Goal: Contribute content

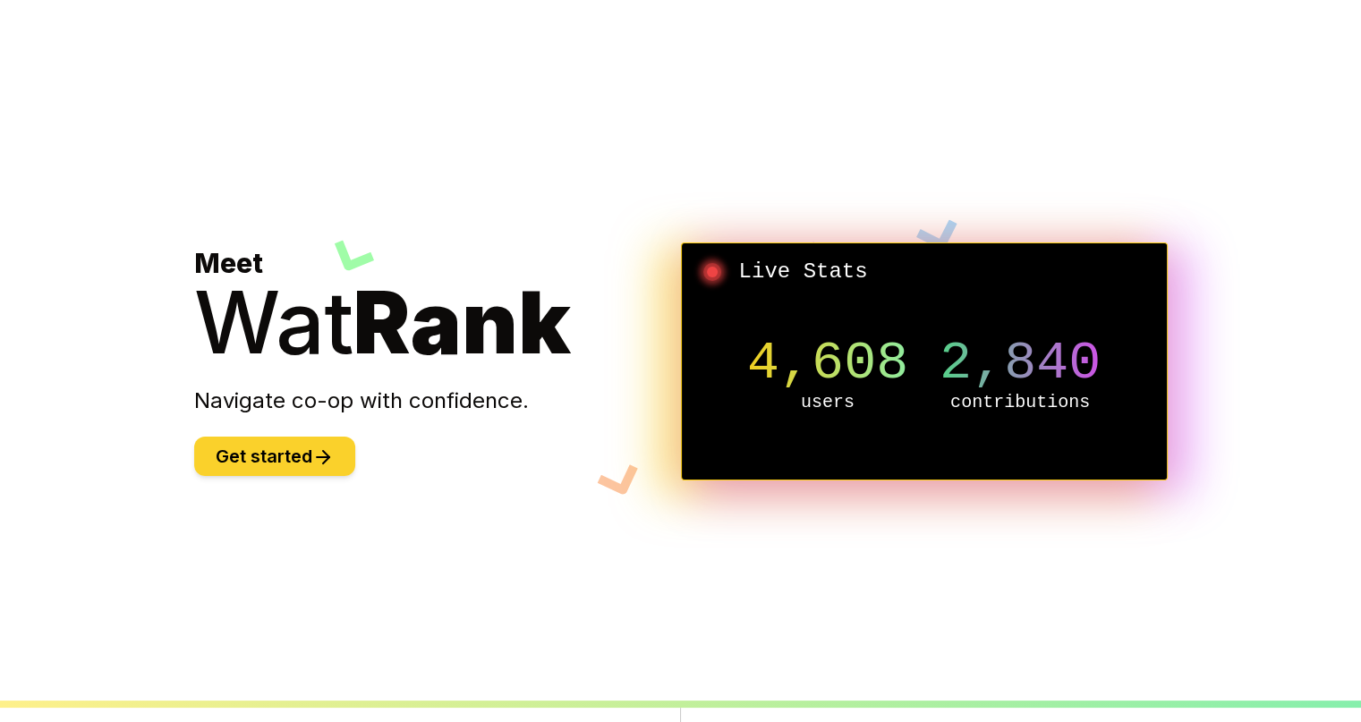
click at [269, 449] on button "Get started" at bounding box center [274, 456] width 161 height 39
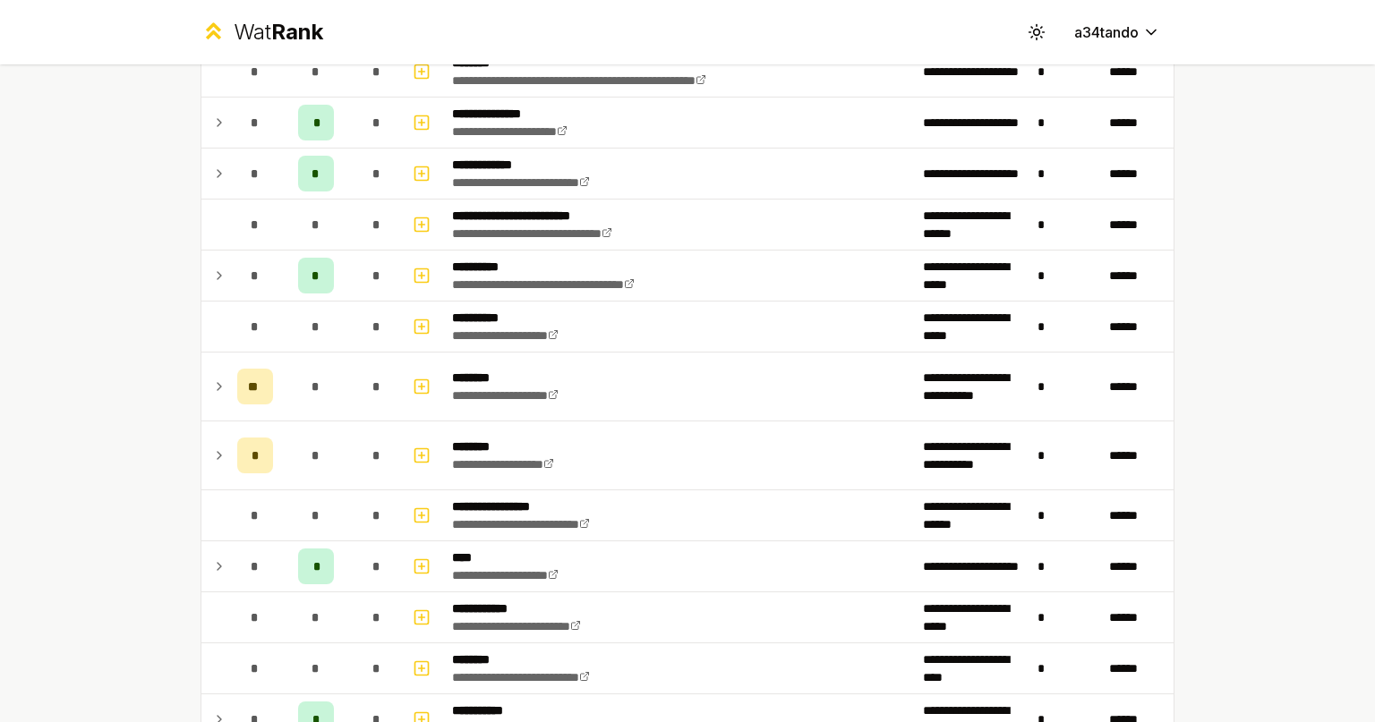
scroll to position [1215, 0]
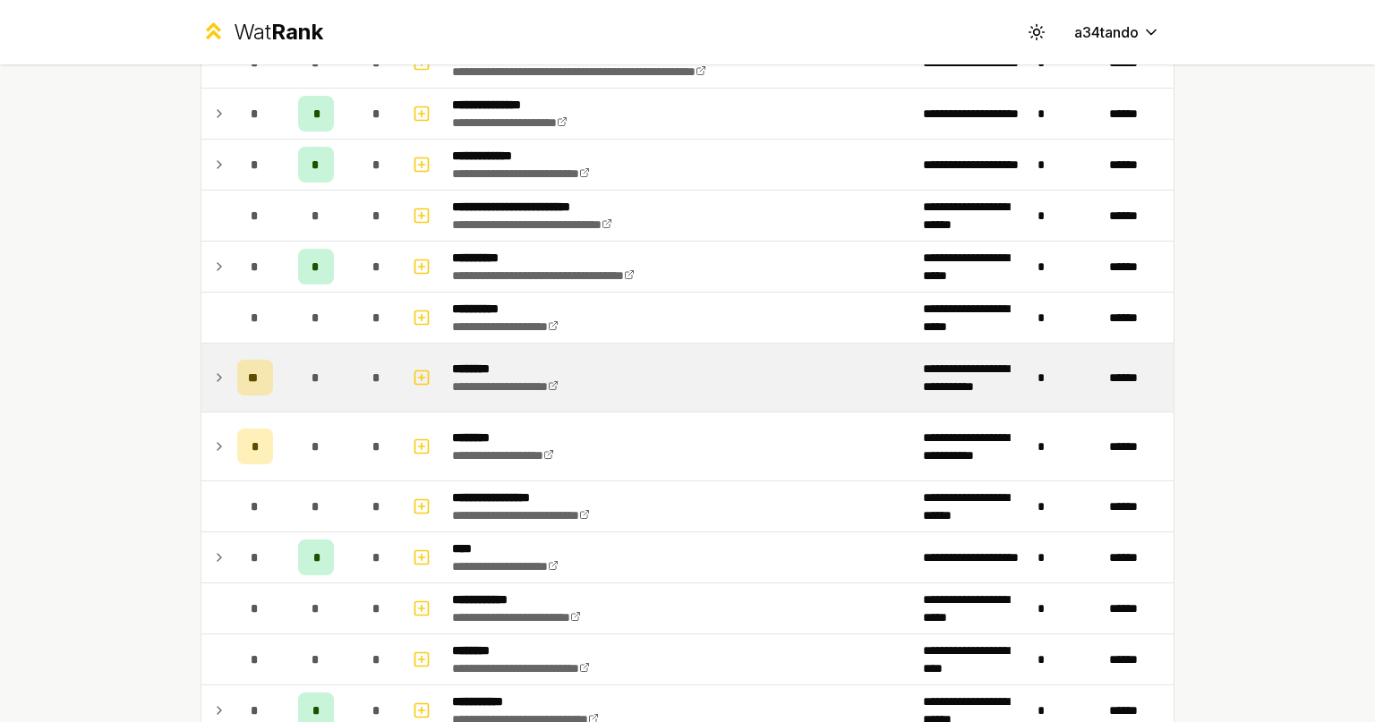
click at [208, 383] on td at bounding box center [215, 378] width 29 height 68
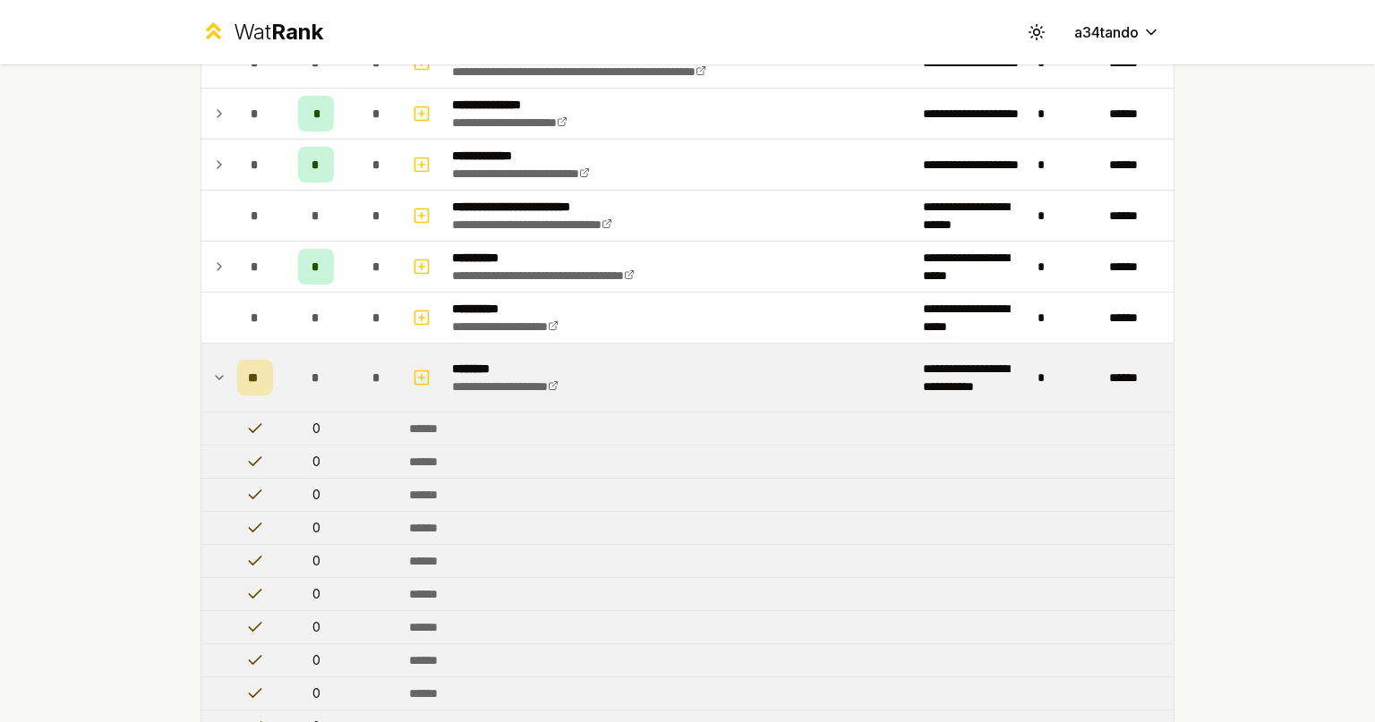
click at [188, 370] on div "**********" at bounding box center [687, 407] width 1031 height 3117
click at [213, 367] on icon at bounding box center [219, 377] width 14 height 21
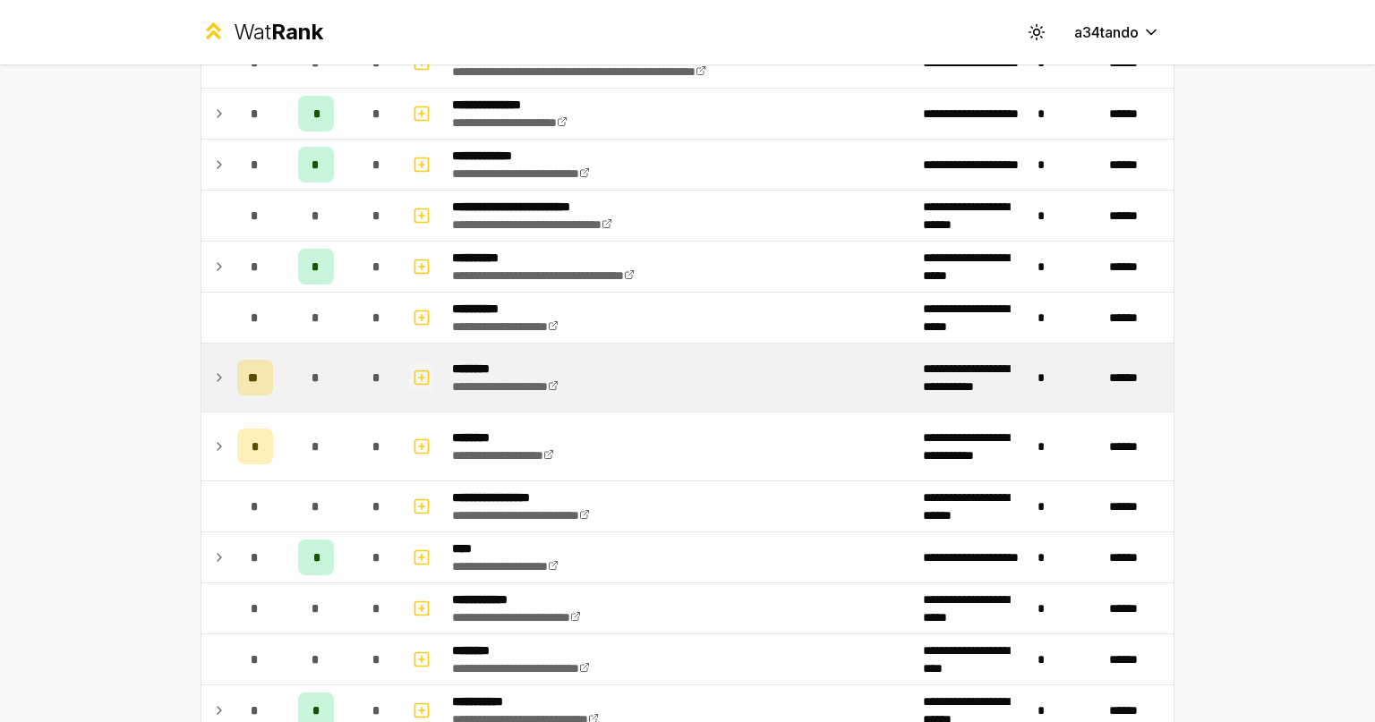
click at [417, 367] on icon "button" at bounding box center [422, 377] width 18 height 21
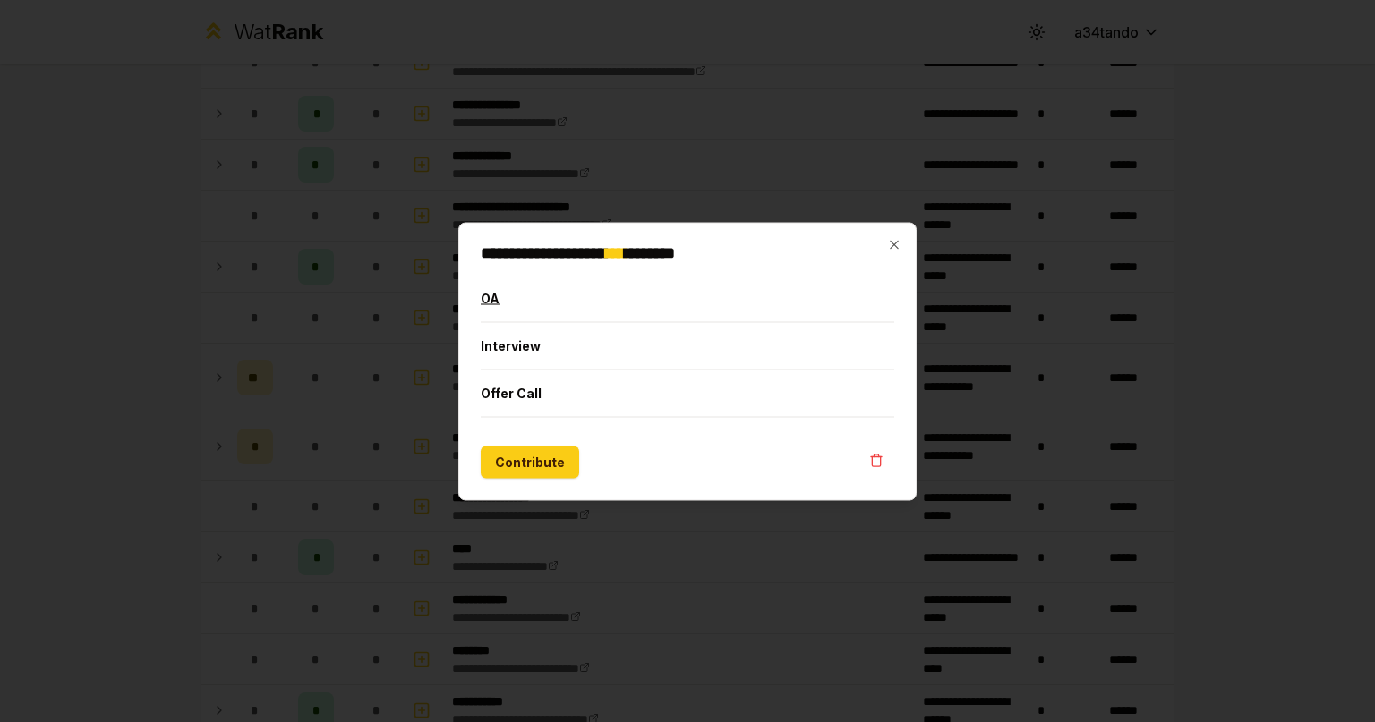
click at [570, 288] on button "OA" at bounding box center [688, 298] width 414 height 47
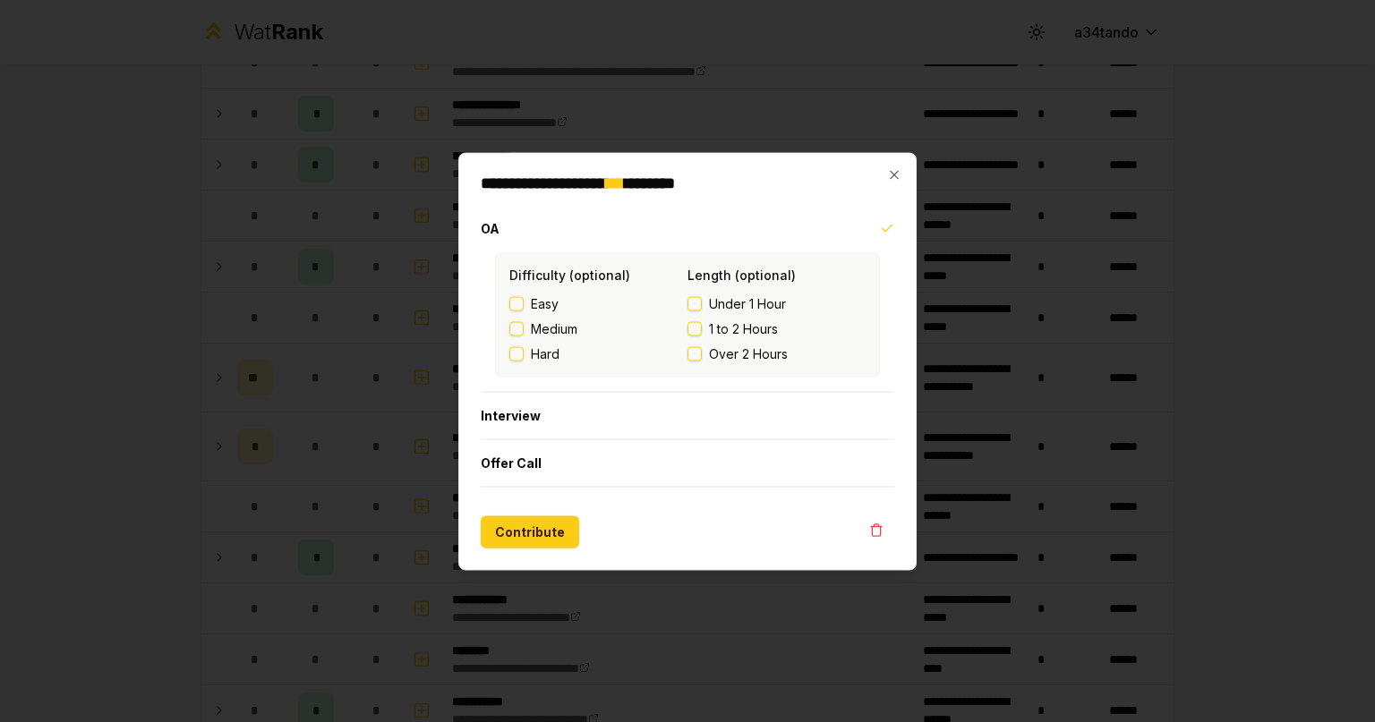
click at [714, 354] on span "Over 2 Hours" at bounding box center [748, 354] width 79 height 18
click at [702, 354] on button "Over 2 Hours" at bounding box center [694, 353] width 14 height 14
click at [536, 352] on span "Hard" at bounding box center [545, 354] width 29 height 18
click at [524, 352] on button "Hard" at bounding box center [516, 353] width 14 height 14
click at [516, 525] on button "Contribute" at bounding box center [530, 532] width 98 height 32
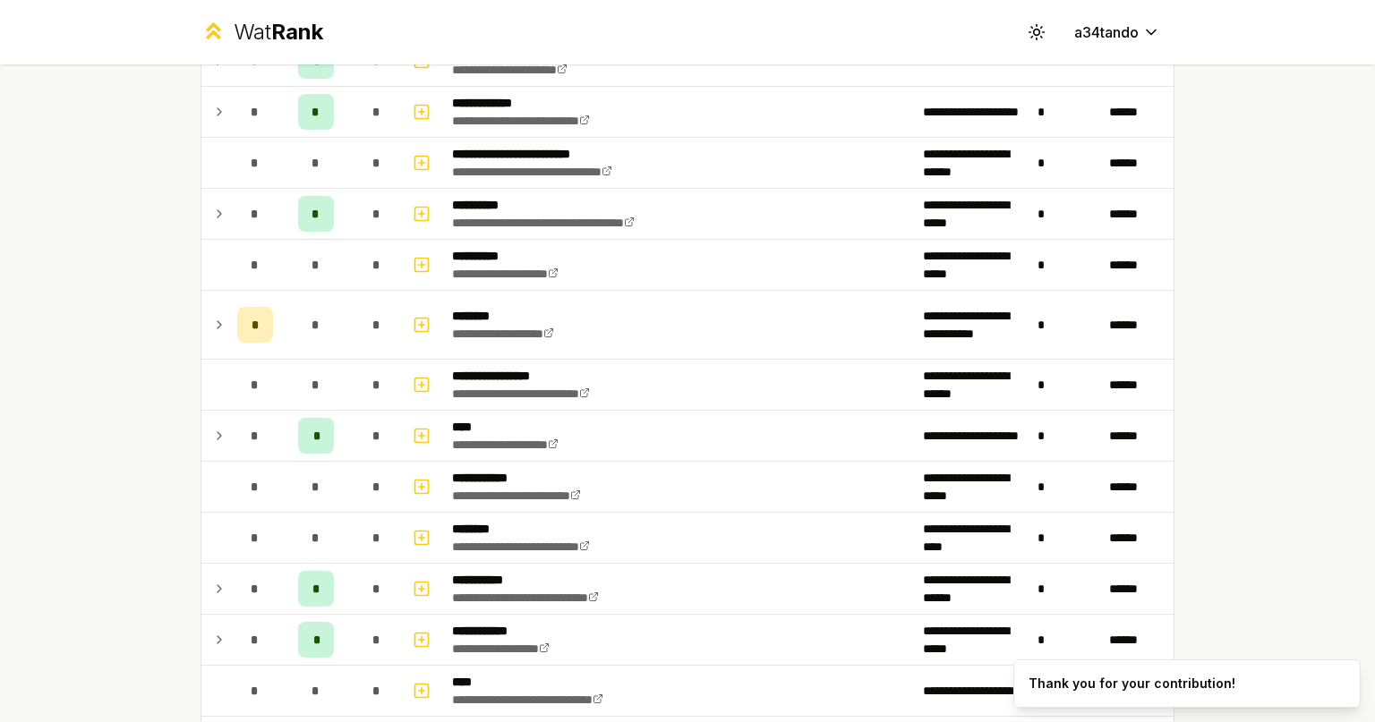
scroll to position [1344, 0]
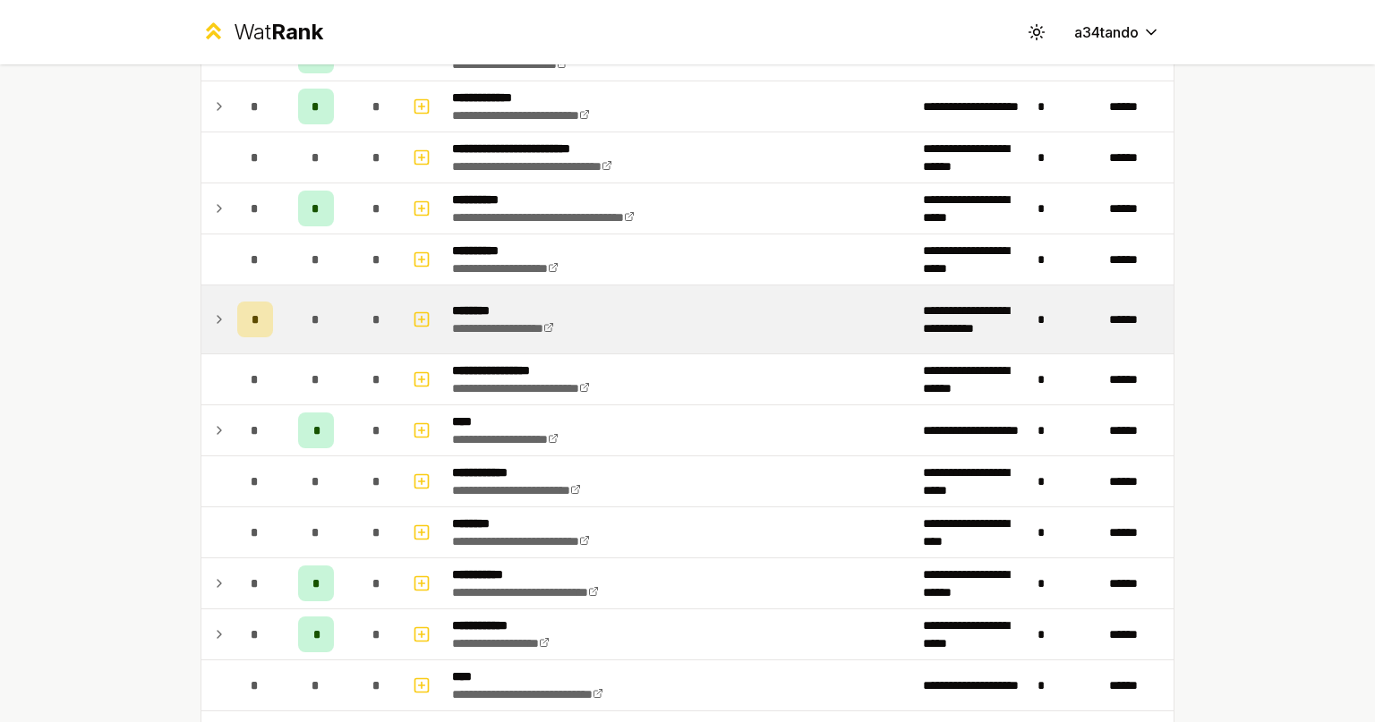
click at [218, 315] on icon at bounding box center [219, 319] width 14 height 21
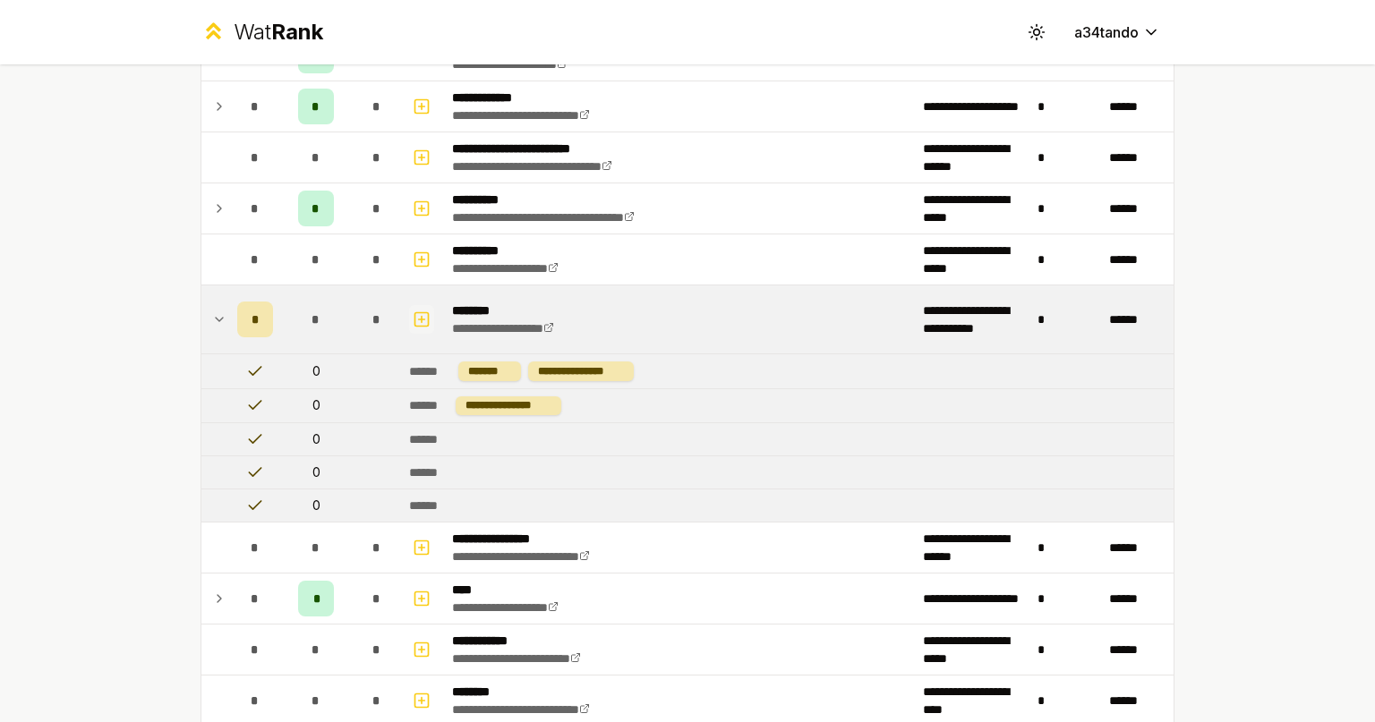
click at [425, 315] on button "button" at bounding box center [421, 319] width 25 height 29
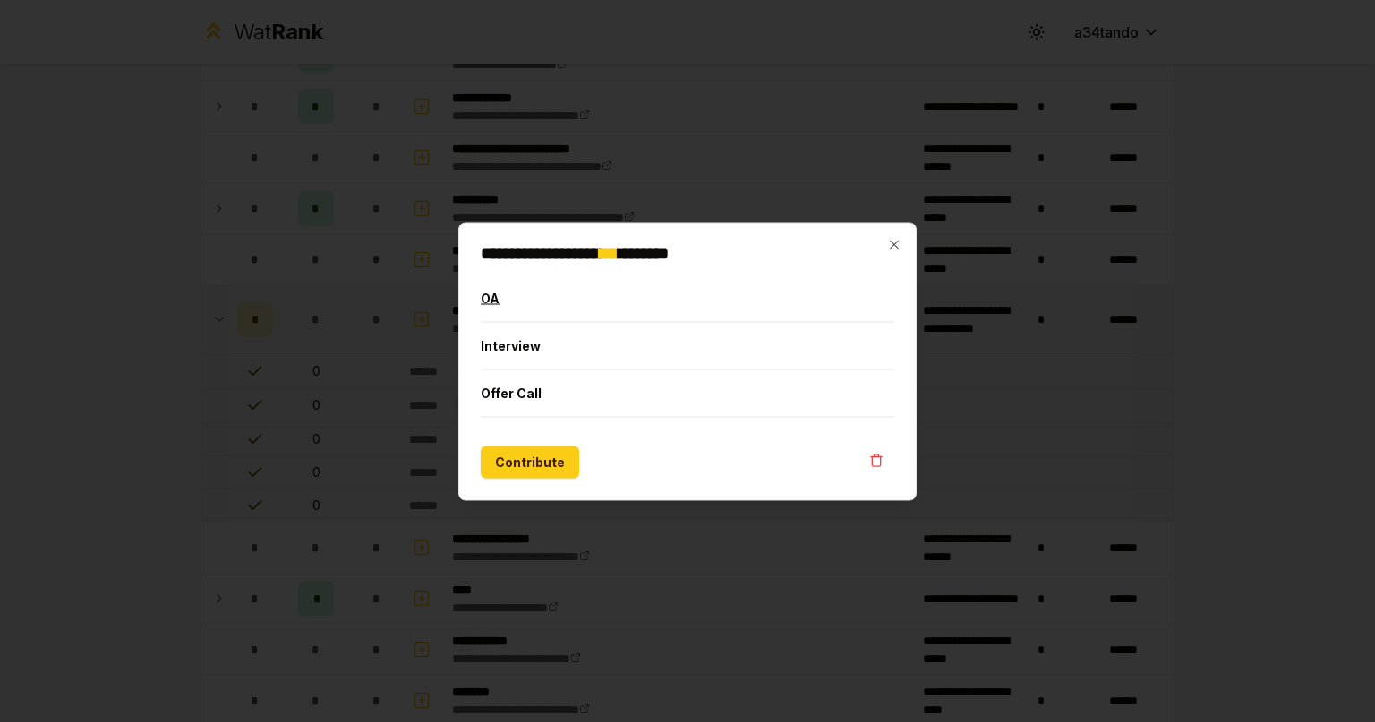
click at [536, 292] on button "OA" at bounding box center [688, 298] width 414 height 47
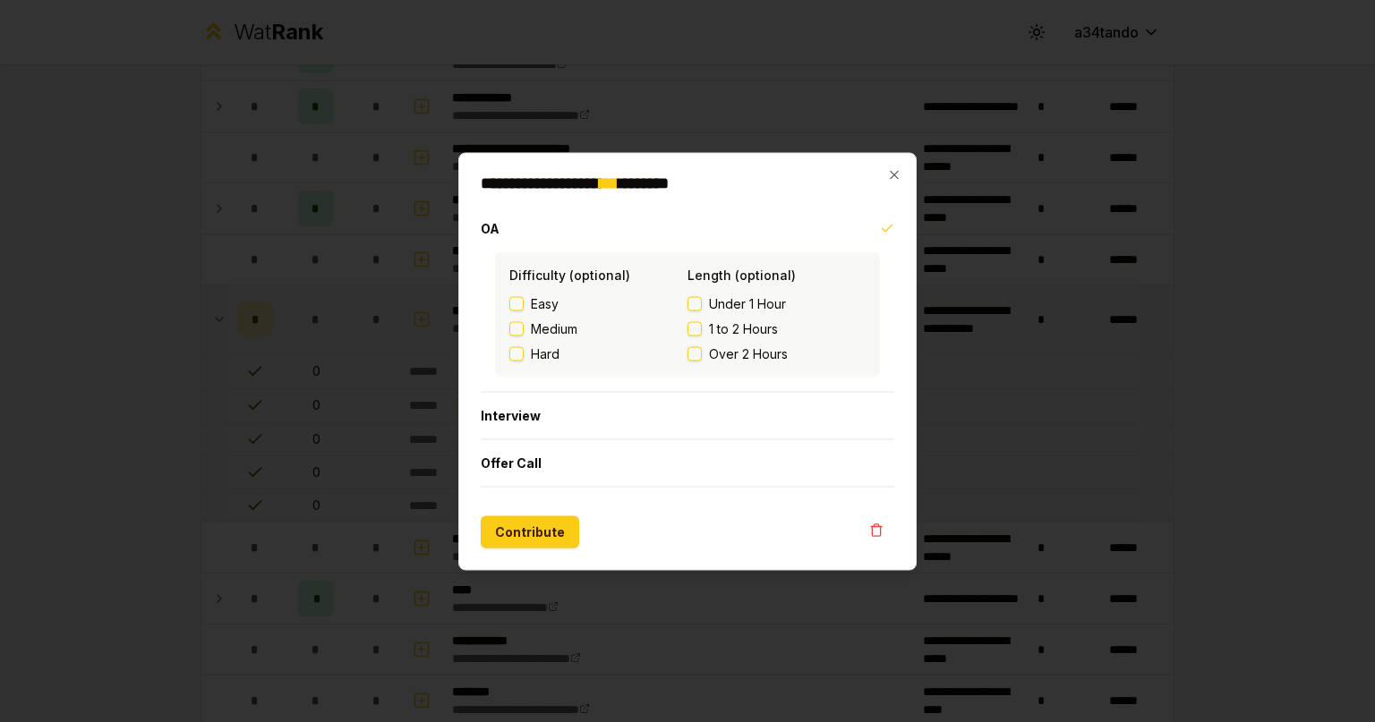
click at [693, 353] on button "Over 2 Hours" at bounding box center [694, 353] width 14 height 14
click at [552, 354] on span "Hard" at bounding box center [545, 354] width 29 height 18
click at [524, 354] on button "Hard" at bounding box center [516, 353] width 14 height 14
click at [535, 529] on button "Contribute" at bounding box center [530, 532] width 98 height 32
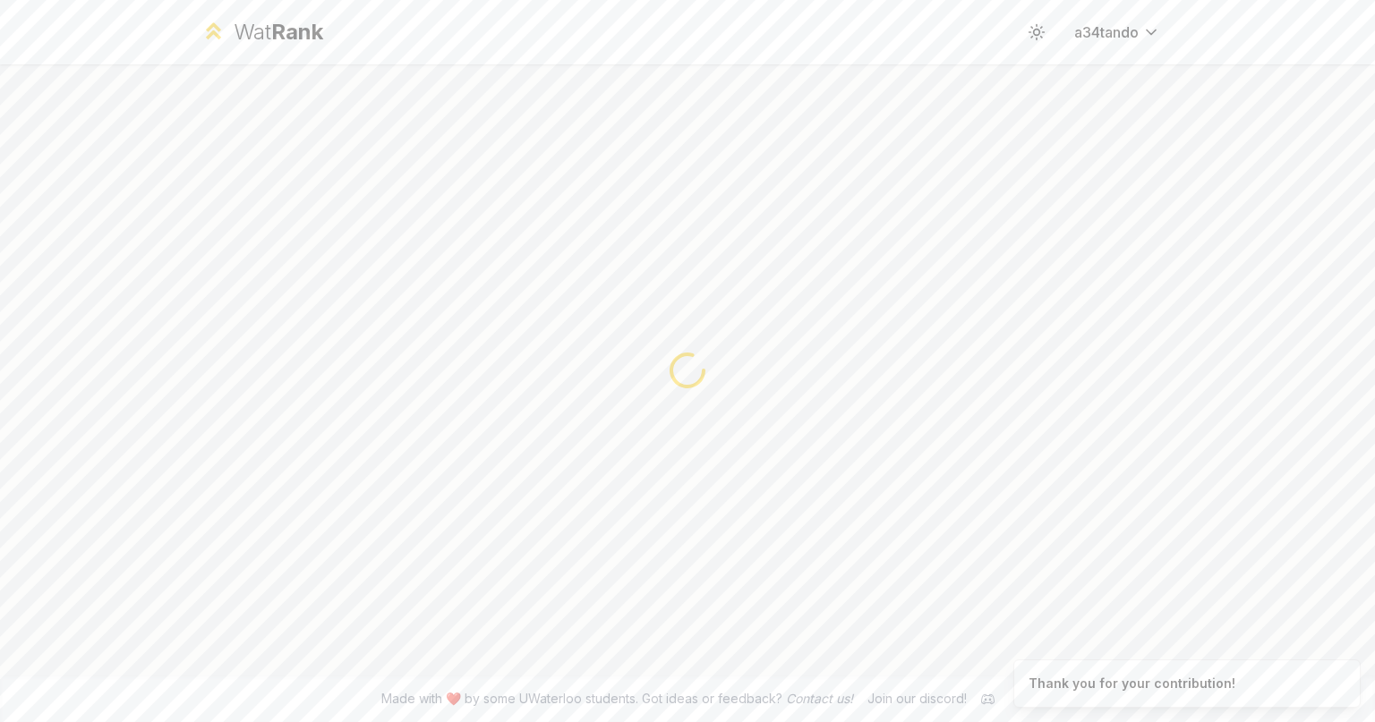
scroll to position [0, 0]
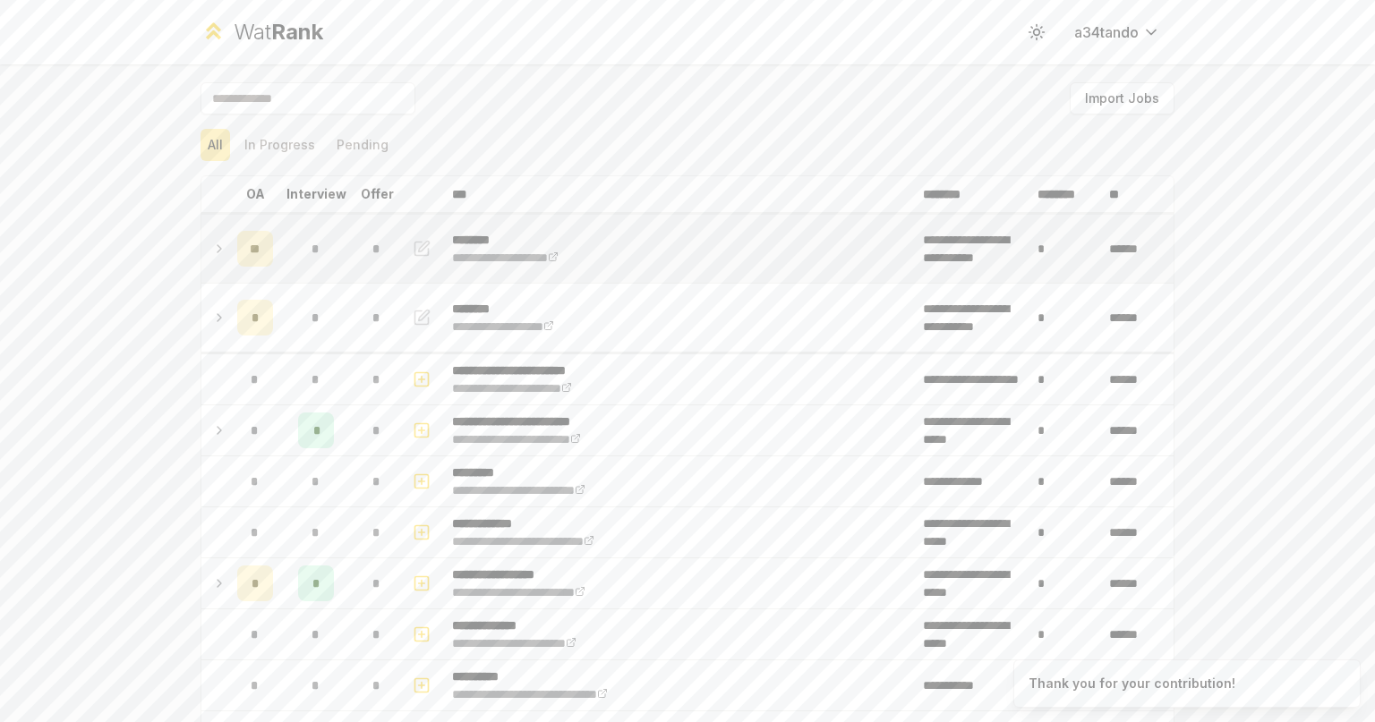
click at [201, 237] on td at bounding box center [215, 249] width 29 height 68
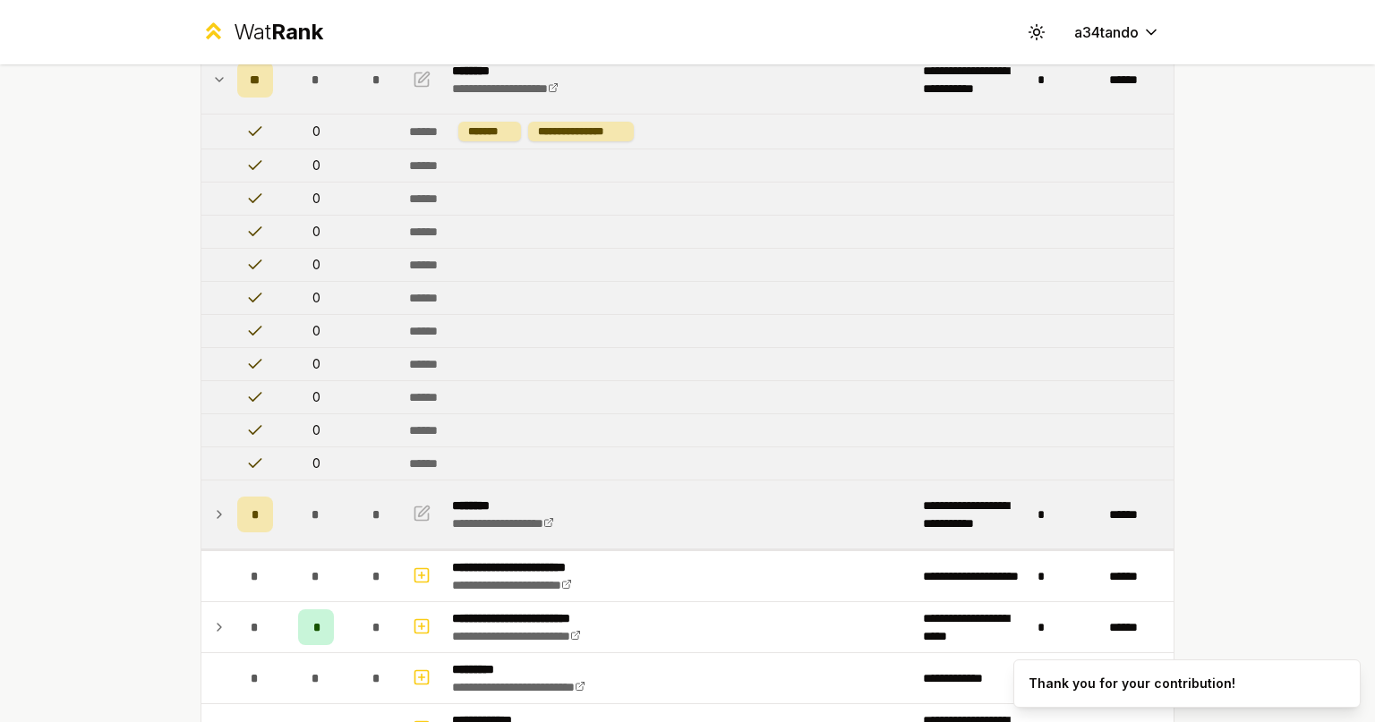
scroll to position [170, 0]
click at [230, 512] on td "*" at bounding box center [255, 514] width 50 height 68
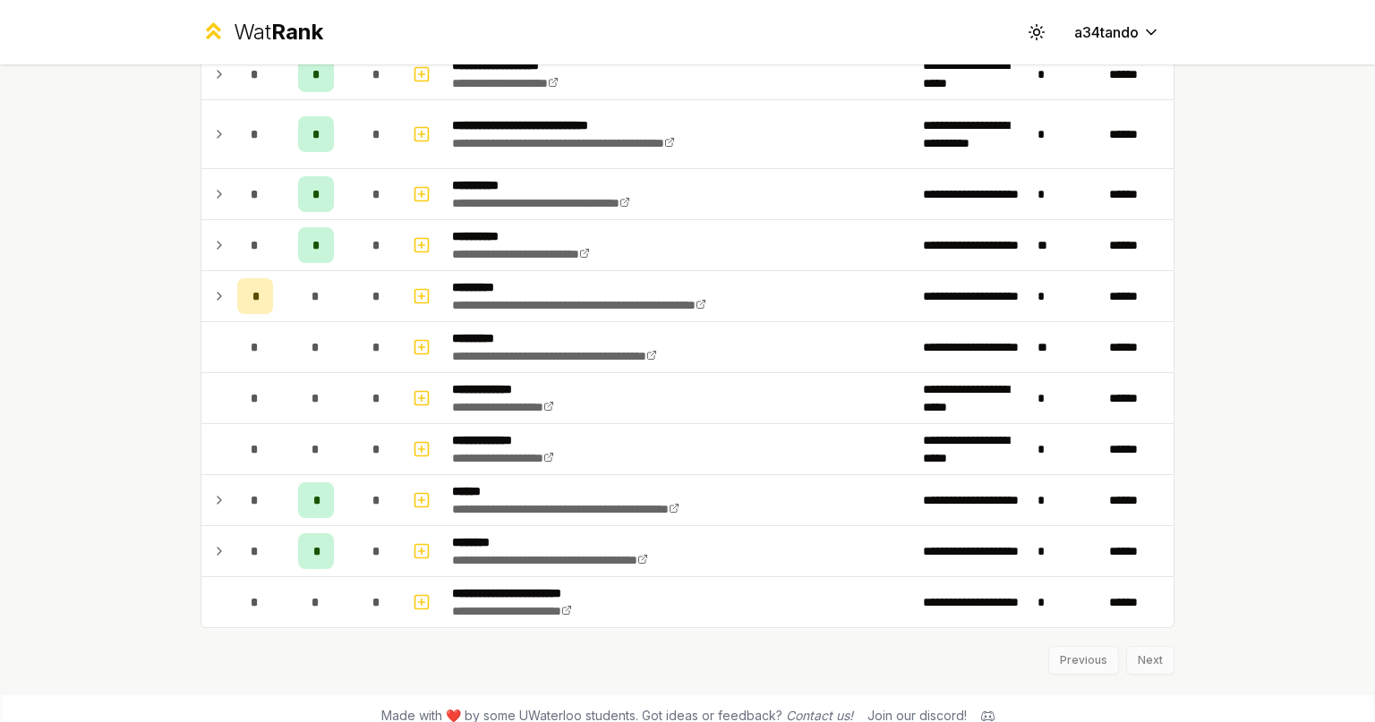
scroll to position [2732, 0]
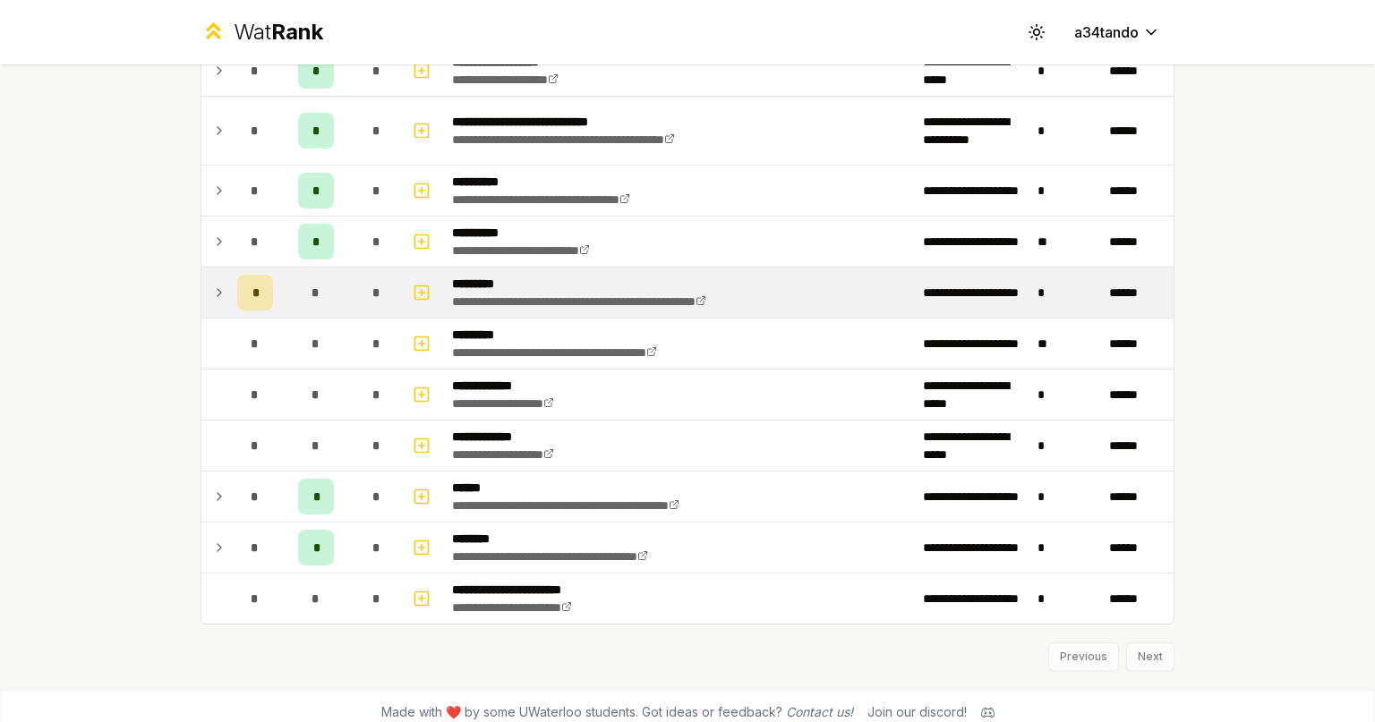
click at [201, 276] on td at bounding box center [215, 293] width 29 height 50
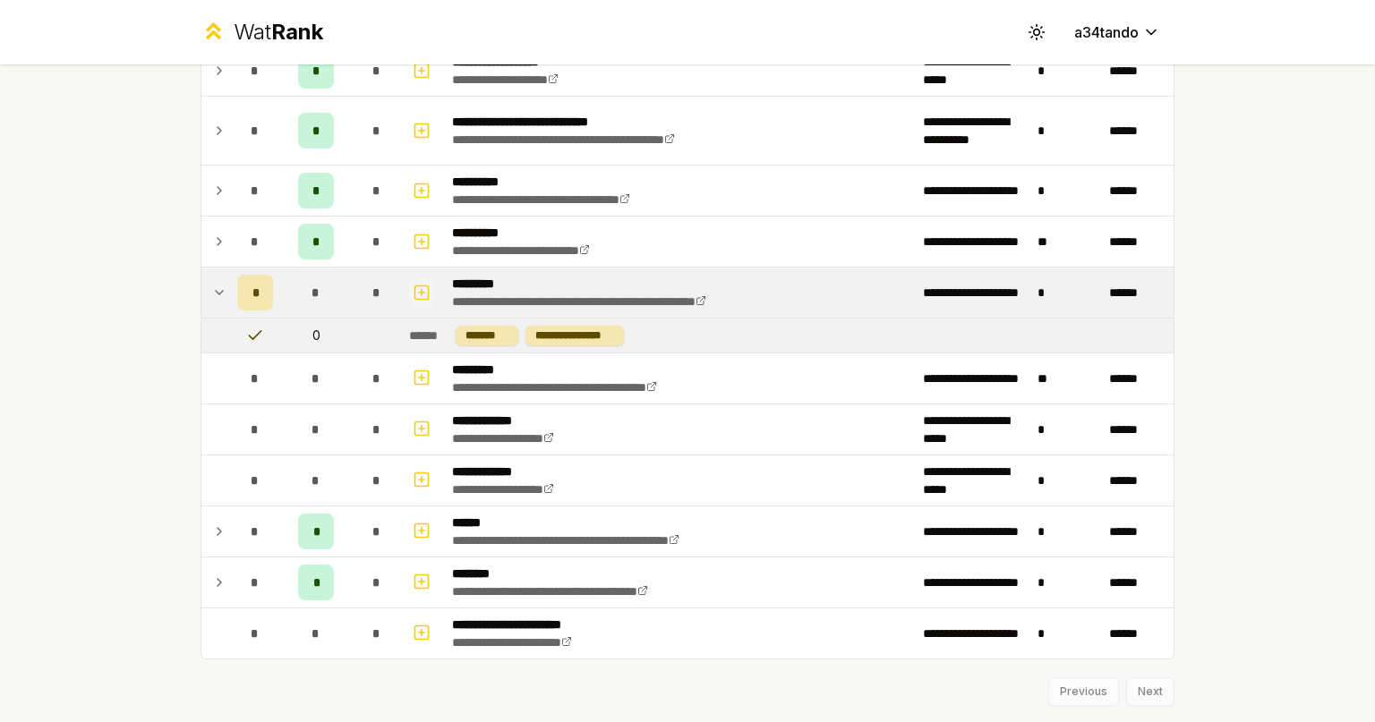
click at [413, 282] on icon "button" at bounding box center [422, 292] width 18 height 21
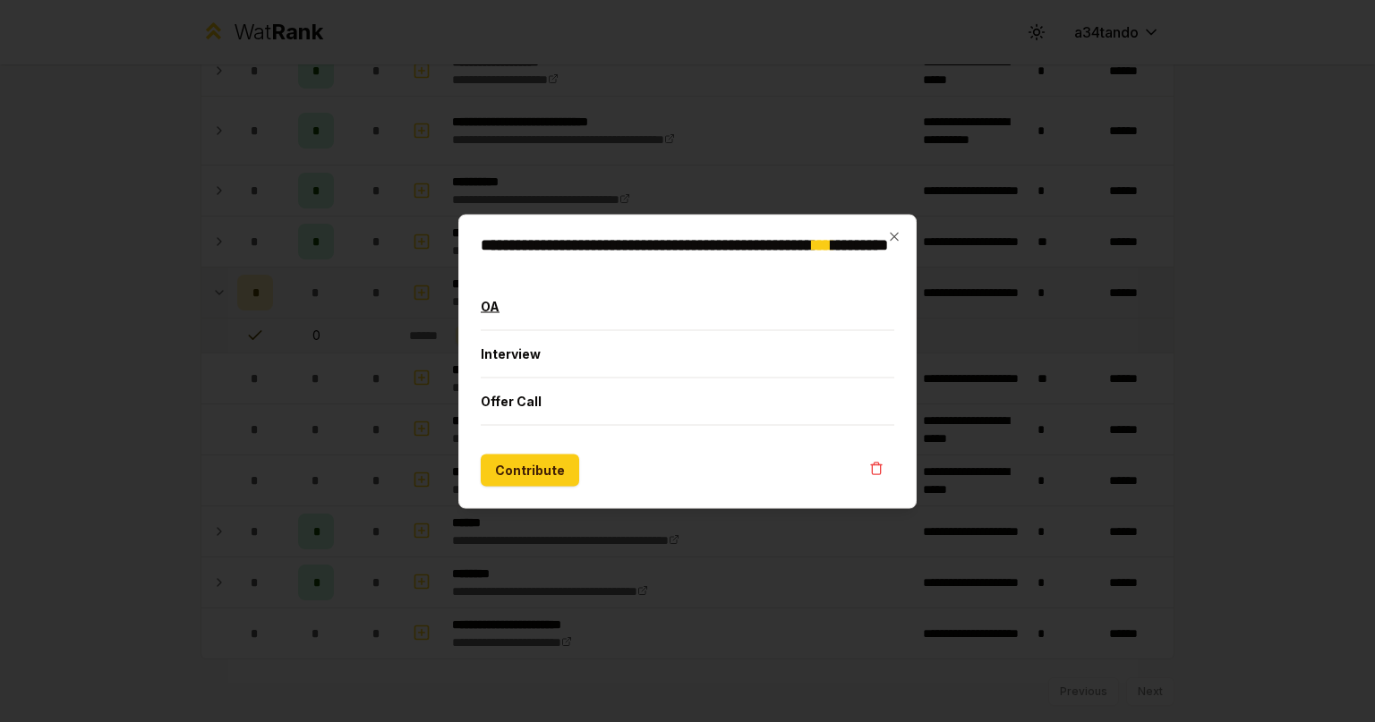
click at [503, 310] on button "OA" at bounding box center [688, 306] width 414 height 47
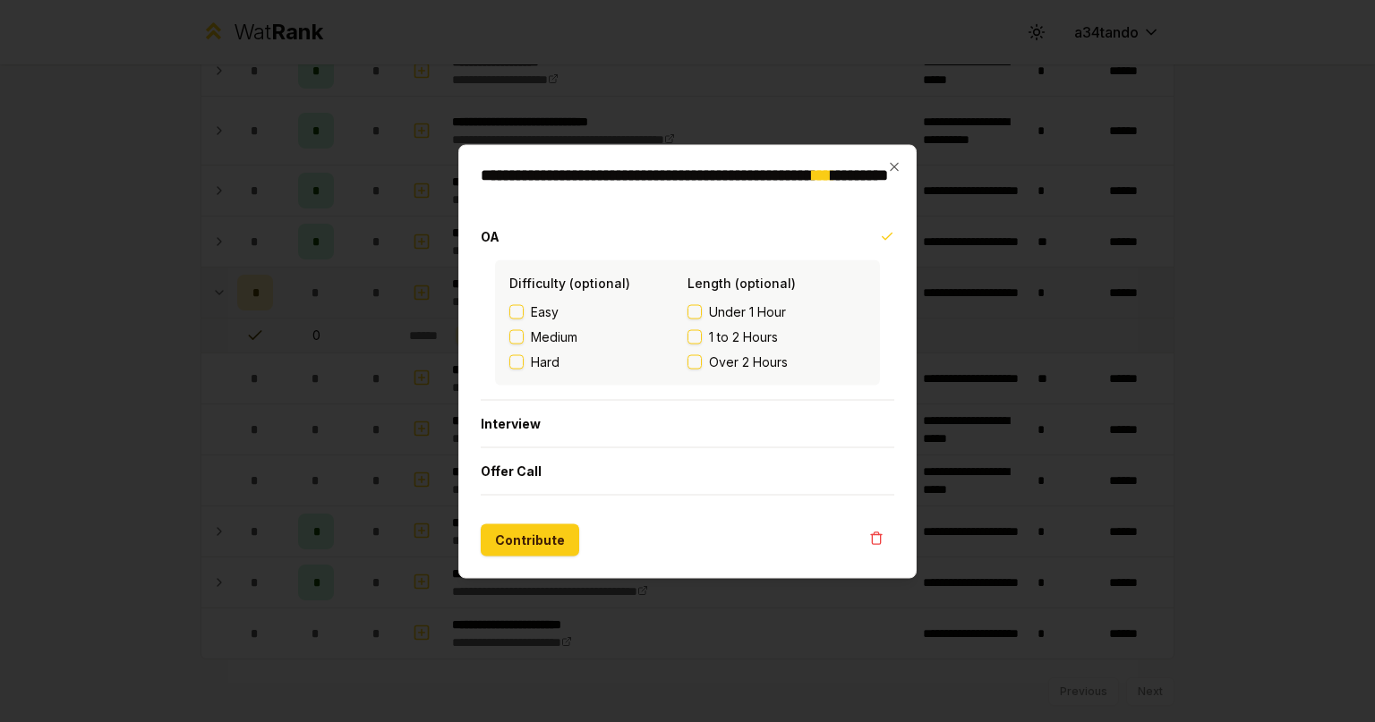
click at [550, 312] on span "Easy" at bounding box center [545, 312] width 28 height 18
click at [524, 312] on button "Easy" at bounding box center [516, 311] width 14 height 14
click at [734, 310] on span "Under 1 Hour" at bounding box center [747, 312] width 77 height 18
click at [702, 310] on button "Under 1 Hour" at bounding box center [694, 311] width 14 height 14
click at [734, 310] on span "Under 1 Hour" at bounding box center [747, 312] width 77 height 18
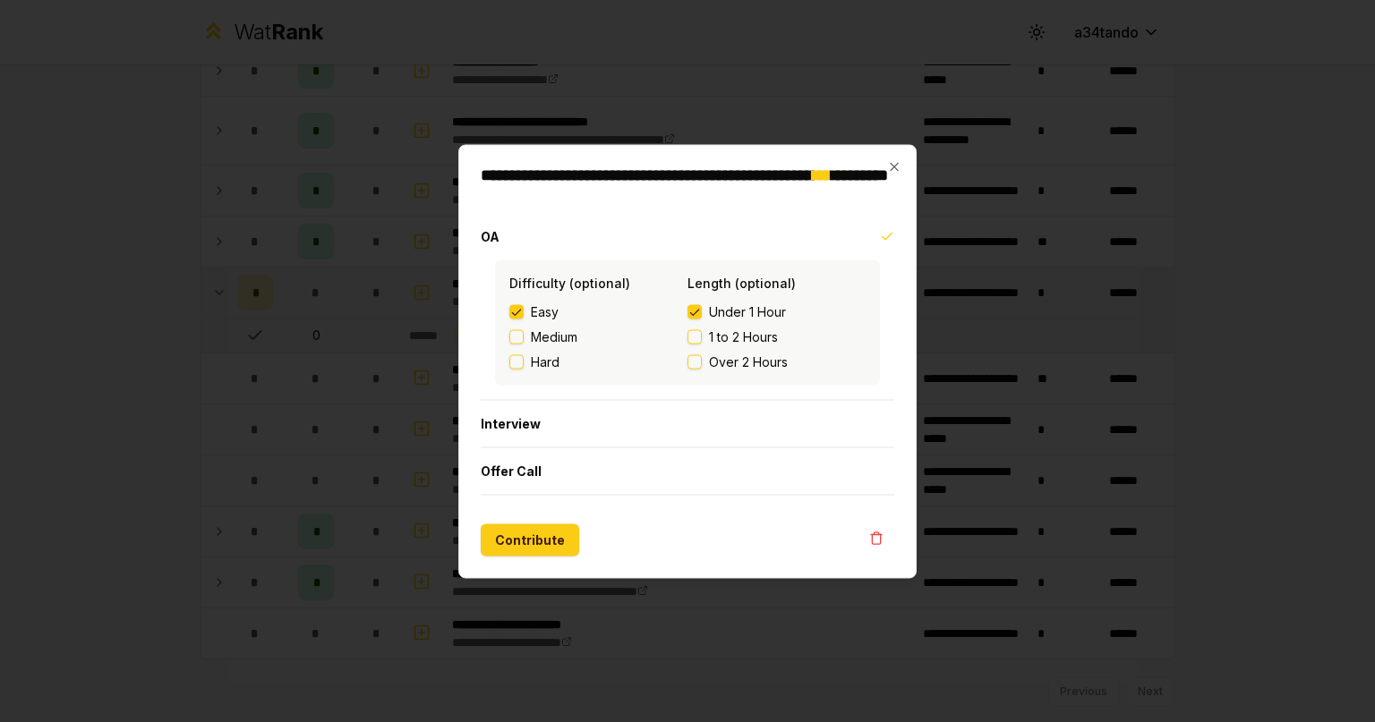
click at [702, 310] on button "Under 1 Hour" at bounding box center [694, 311] width 14 height 14
click at [734, 337] on span "1 to 2 Hours" at bounding box center [743, 337] width 69 height 18
click at [702, 337] on button "1 to 2 Hours" at bounding box center [694, 336] width 14 height 14
click at [551, 530] on button "Contribute" at bounding box center [530, 540] width 98 height 32
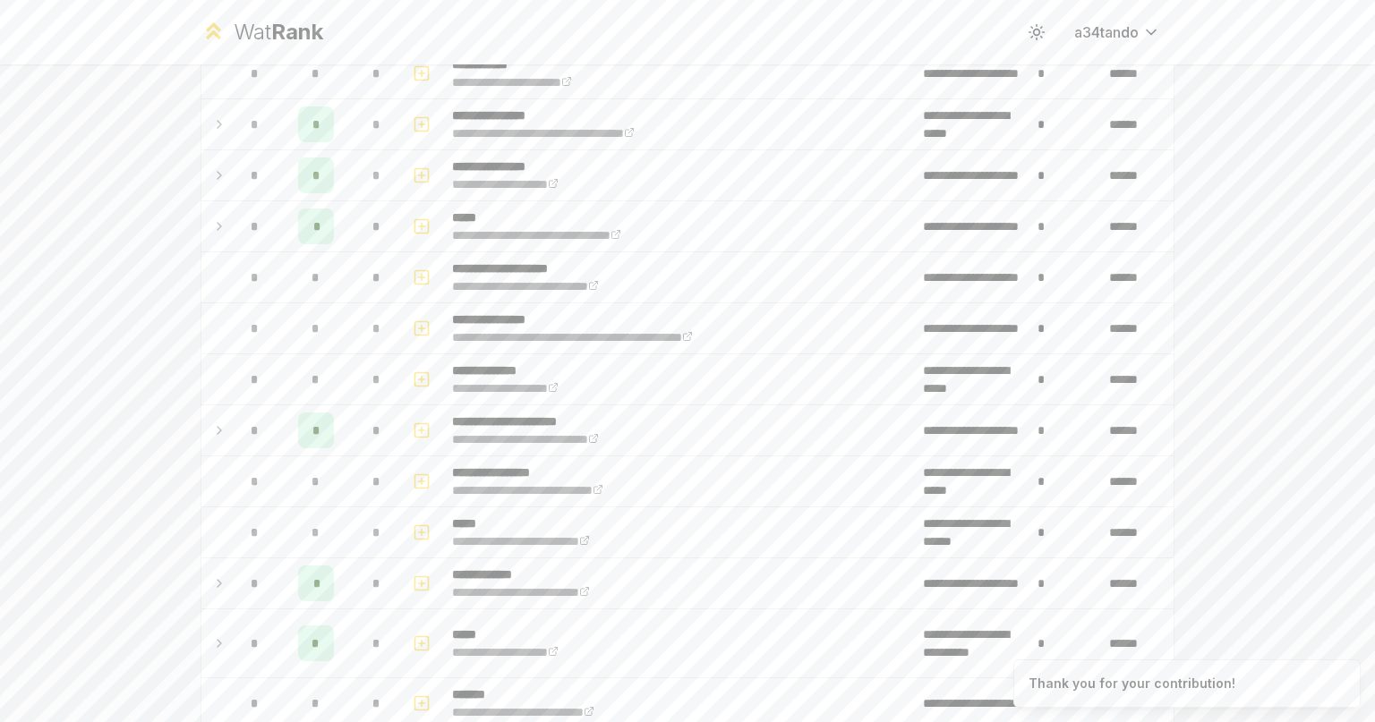
scroll to position [0, 0]
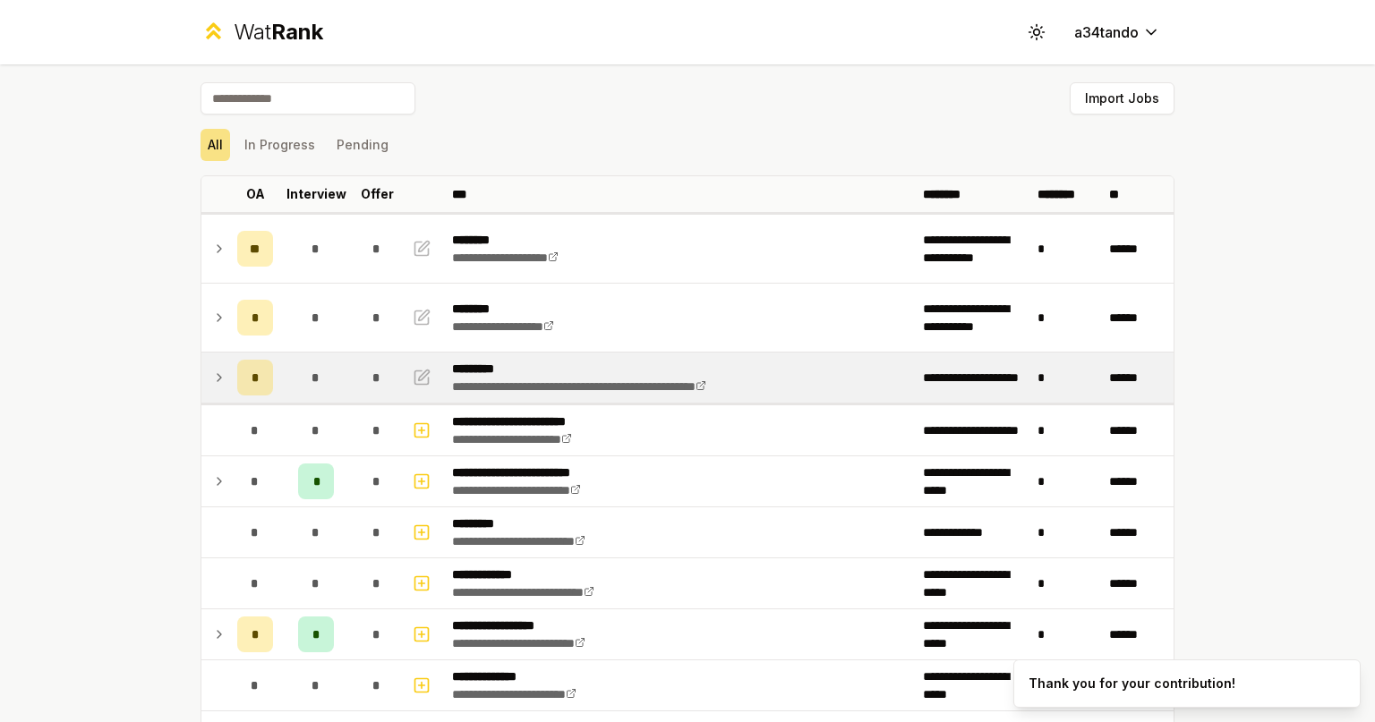
click at [217, 367] on icon at bounding box center [219, 377] width 14 height 21
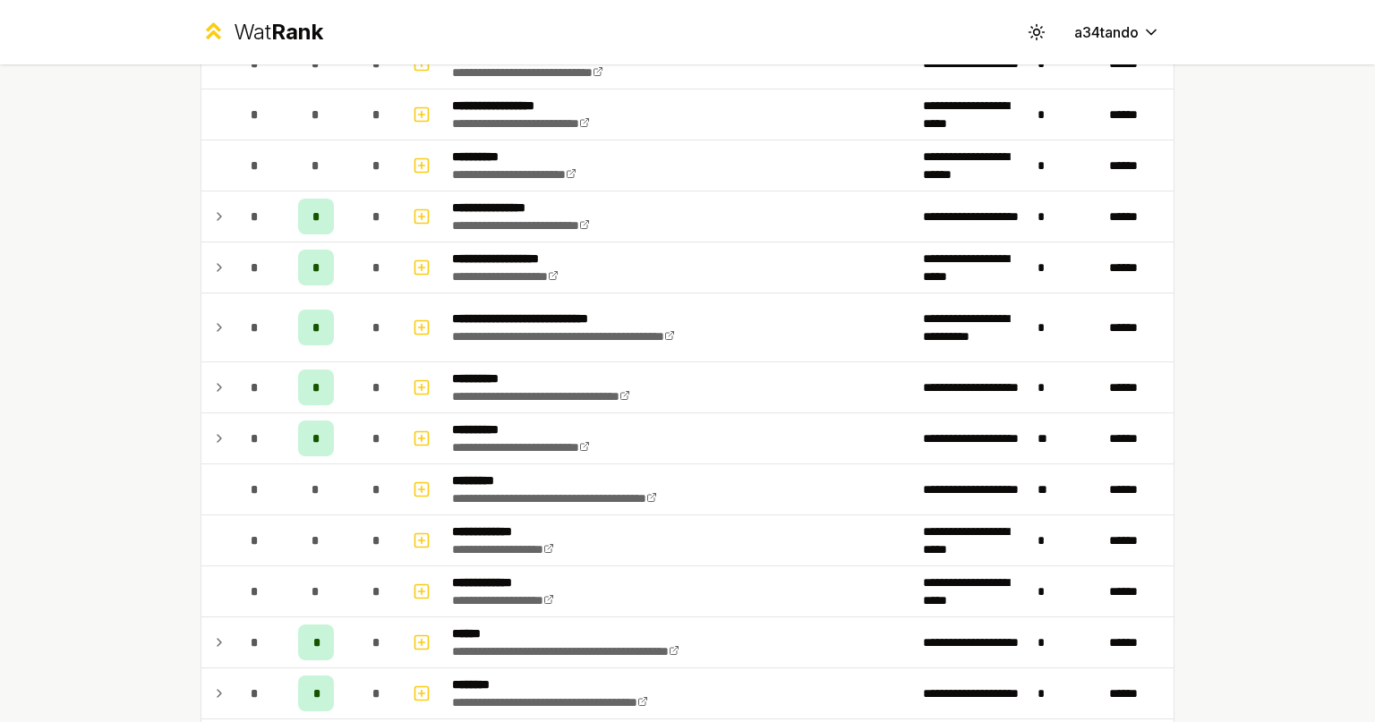
scroll to position [2093, 0]
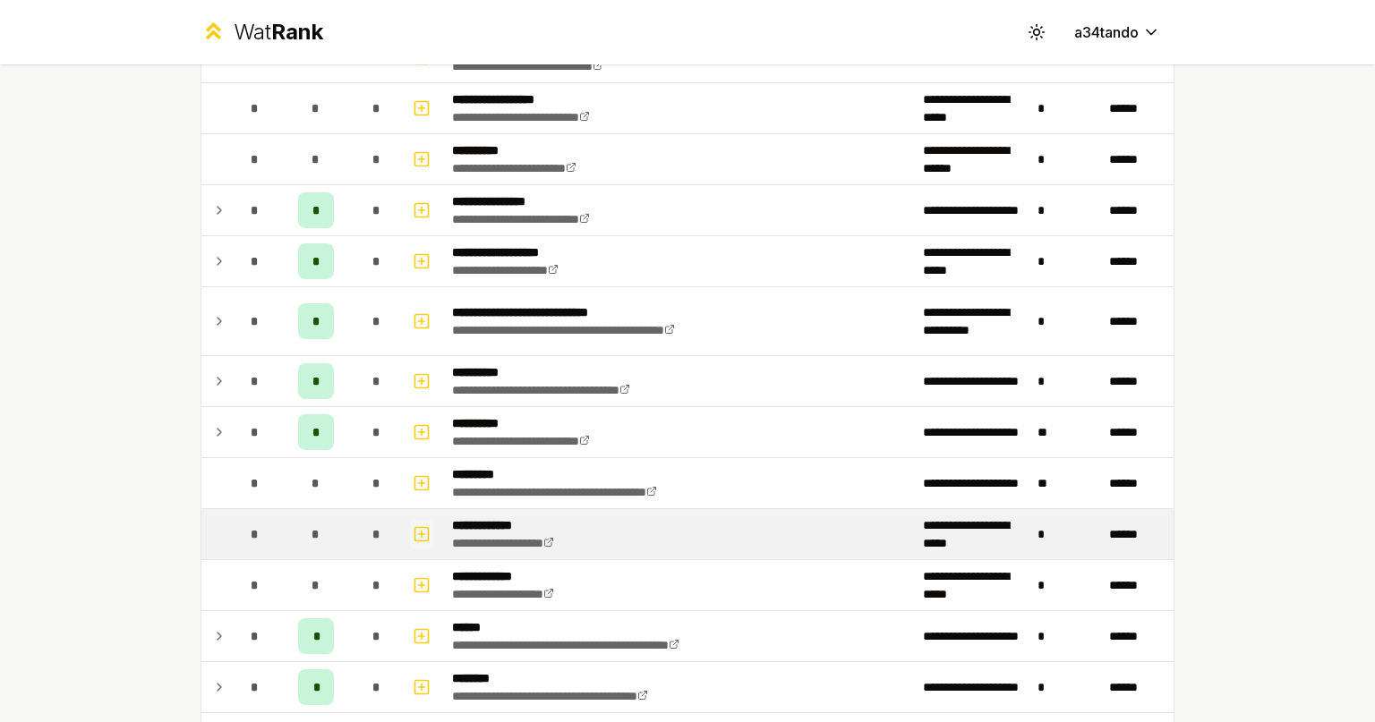
click at [420, 527] on rect "button" at bounding box center [421, 533] width 13 height 13
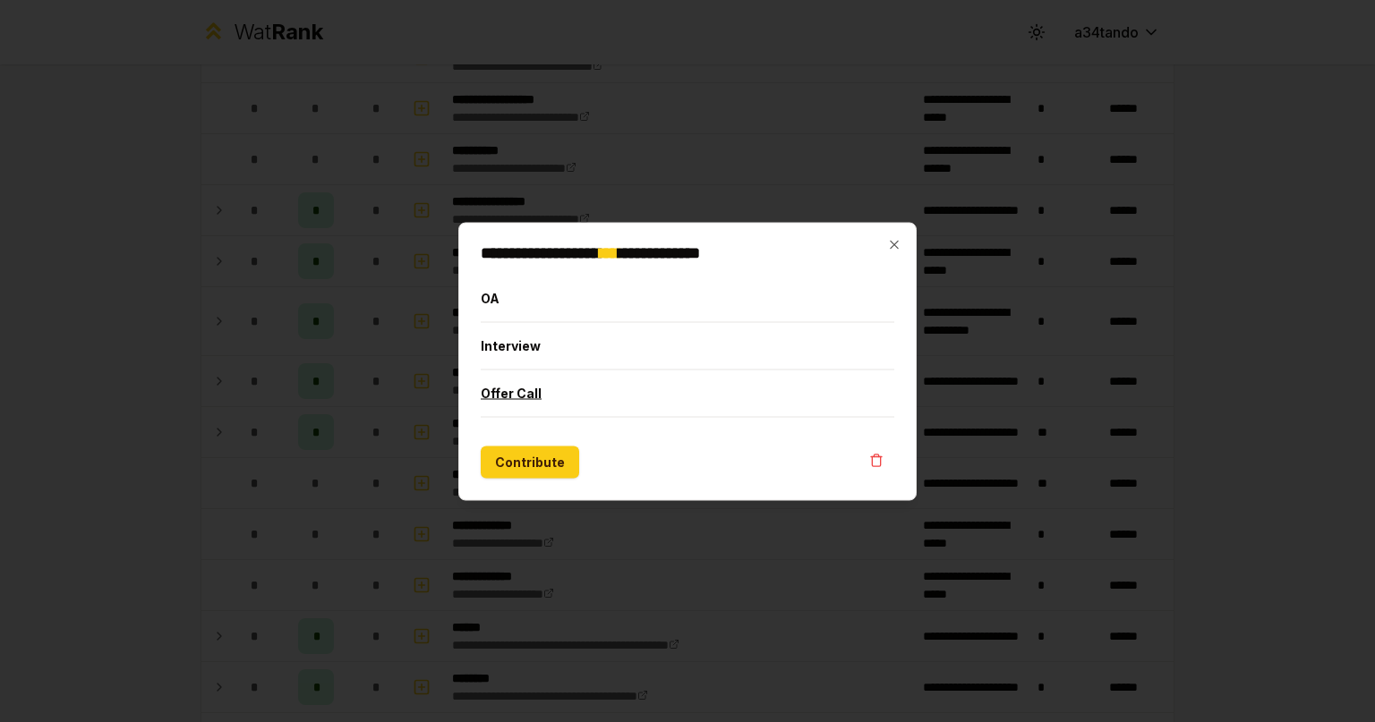
click at [487, 388] on button "Offer Call" at bounding box center [688, 393] width 414 height 47
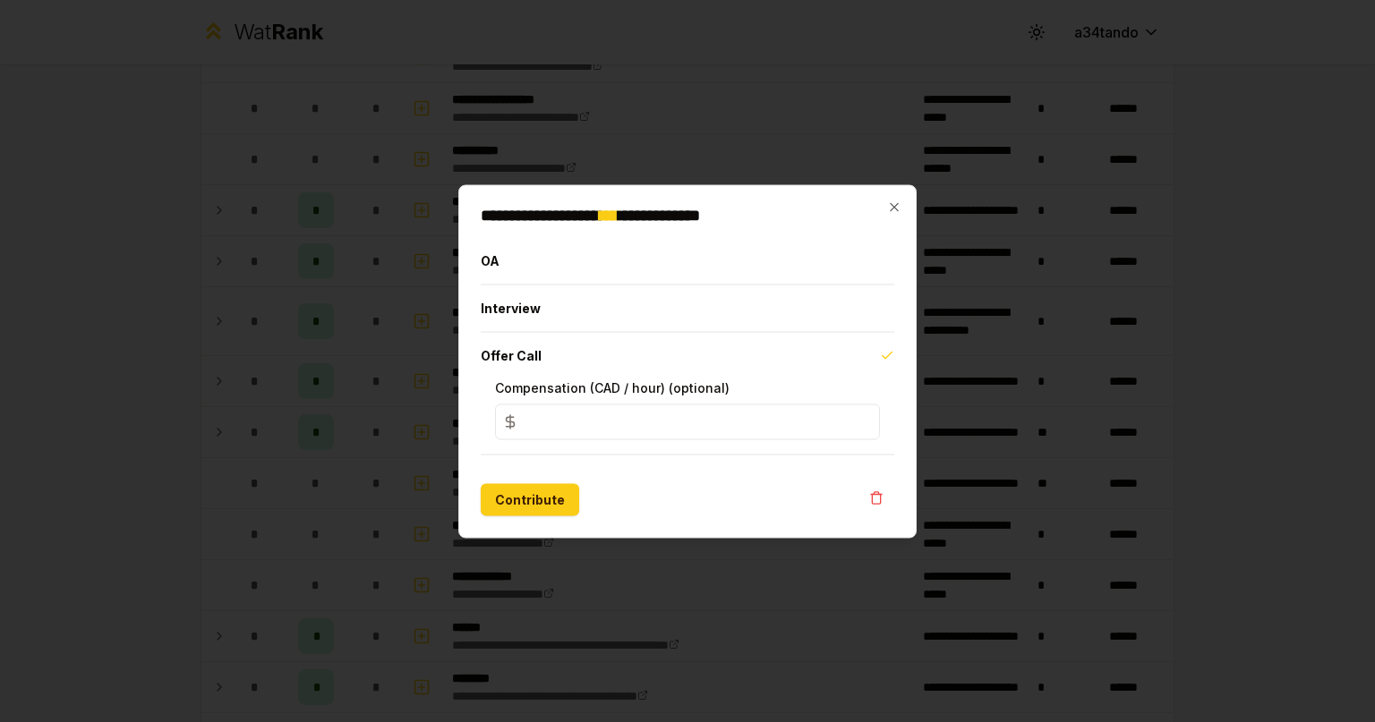
click at [585, 419] on input "*" at bounding box center [687, 422] width 385 height 36
click at [892, 216] on h2 "**********" at bounding box center [688, 215] width 414 height 16
click at [896, 207] on icon "button" at bounding box center [894, 207] width 14 height 14
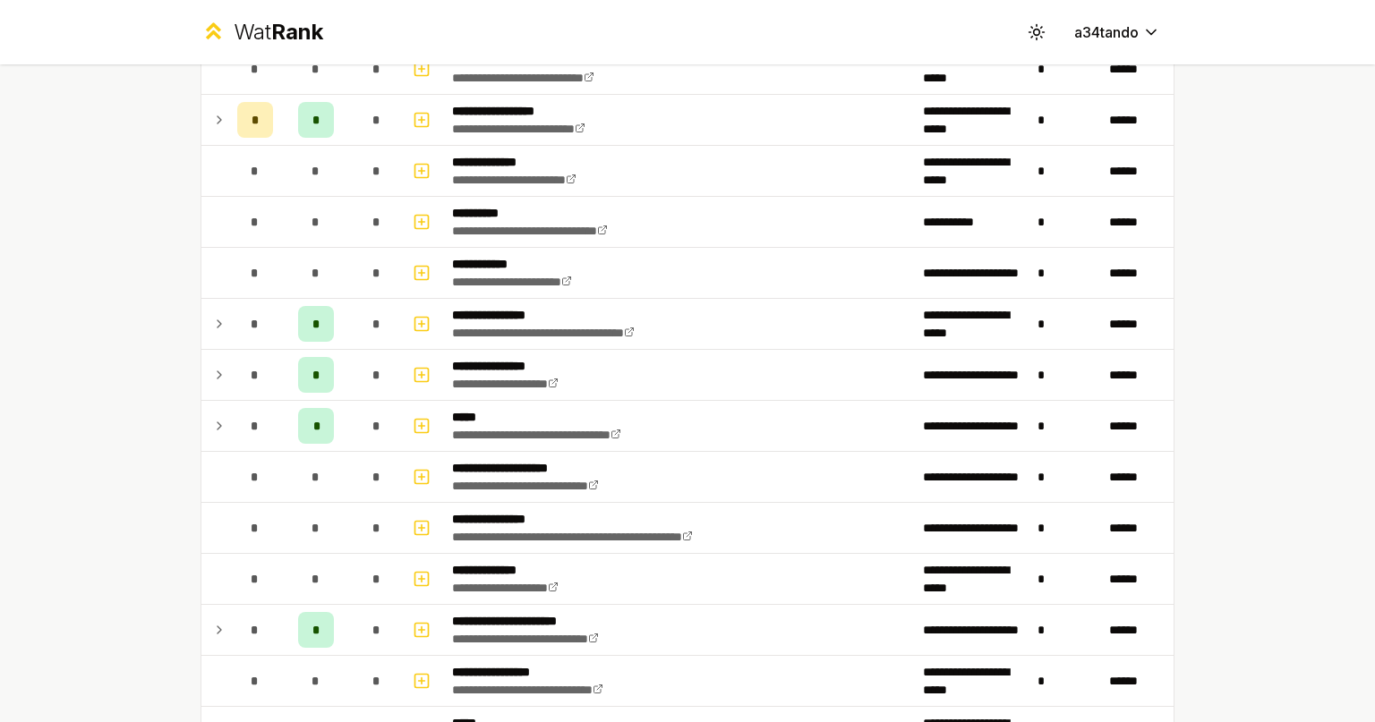
scroll to position [0, 0]
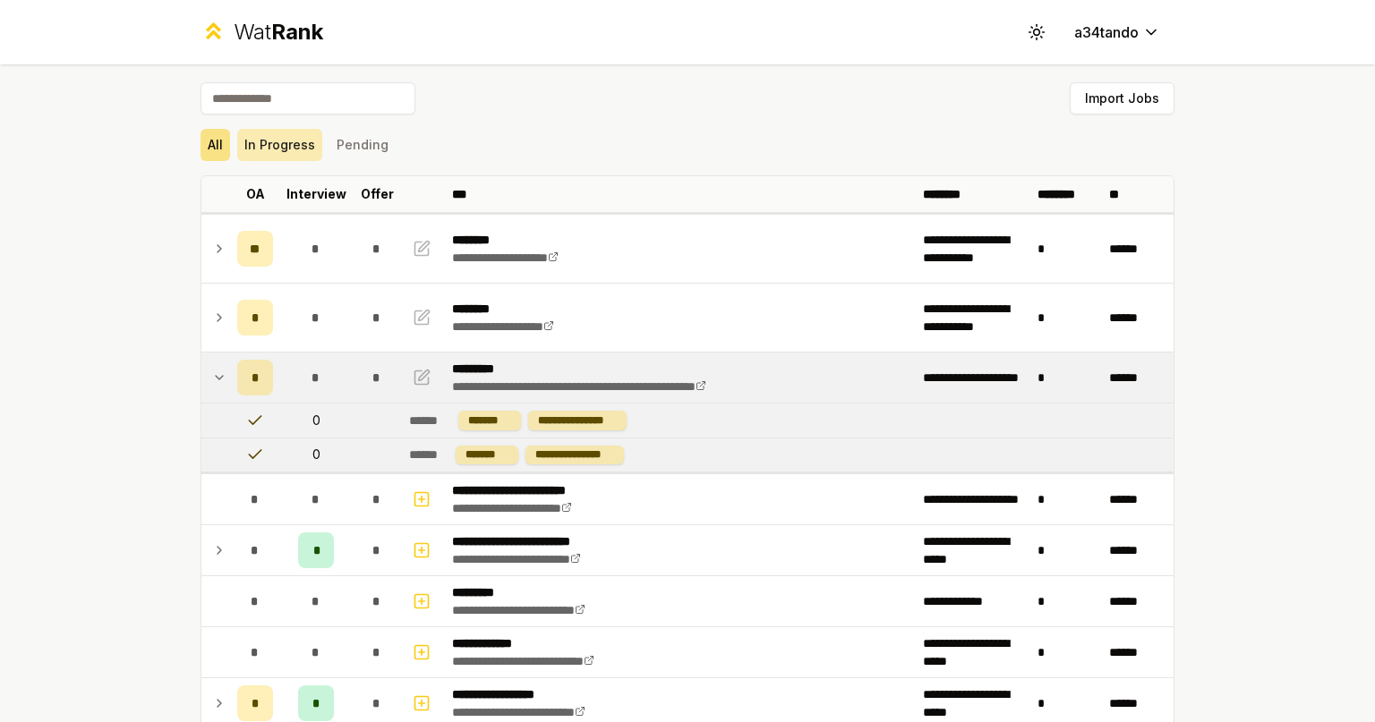
click at [262, 134] on button "In Progress" at bounding box center [279, 145] width 85 height 32
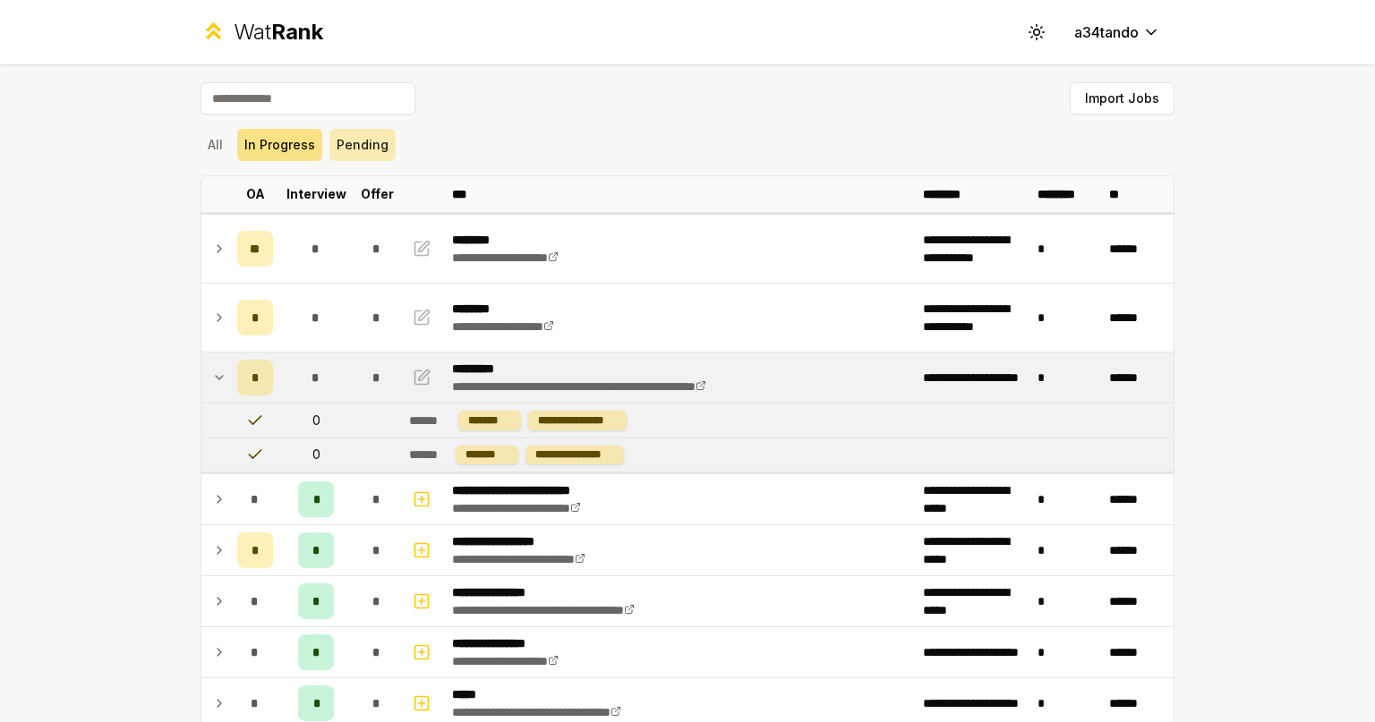
click at [345, 139] on button "Pending" at bounding box center [362, 145] width 66 height 32
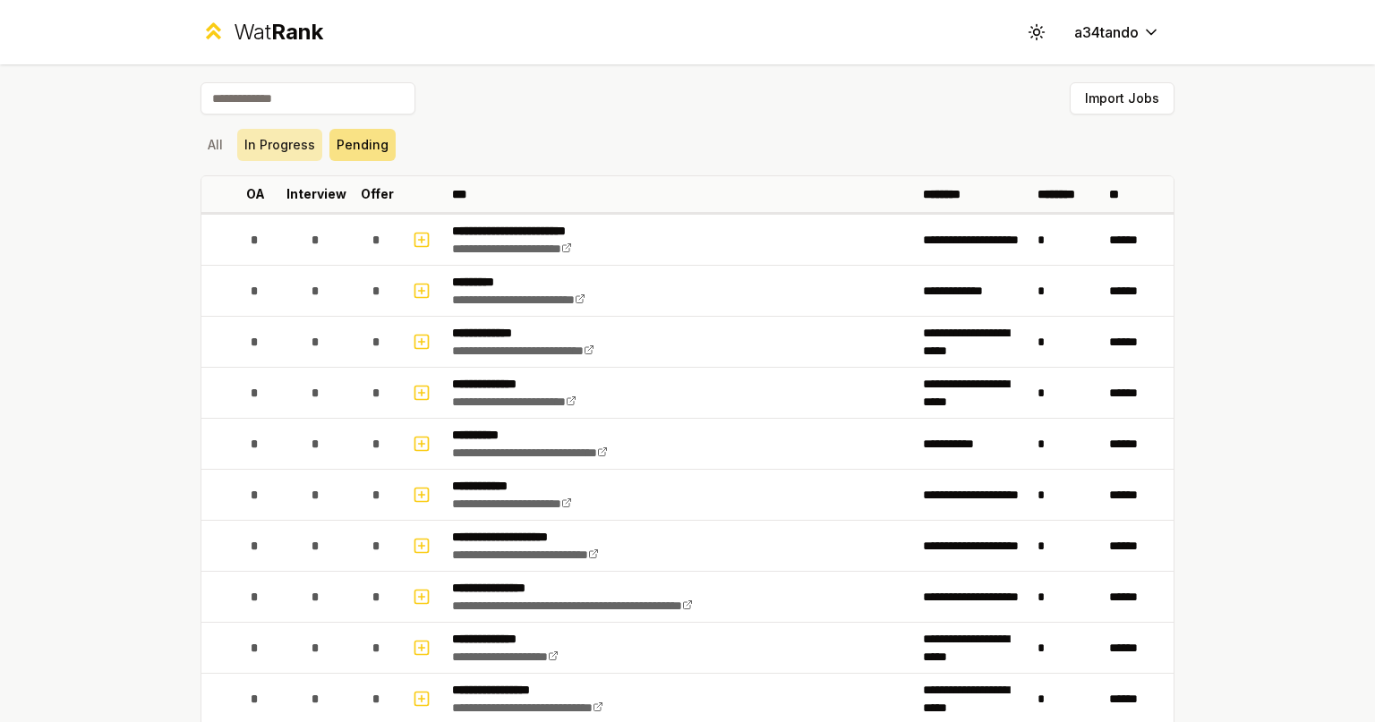
click at [293, 148] on button "In Progress" at bounding box center [279, 145] width 85 height 32
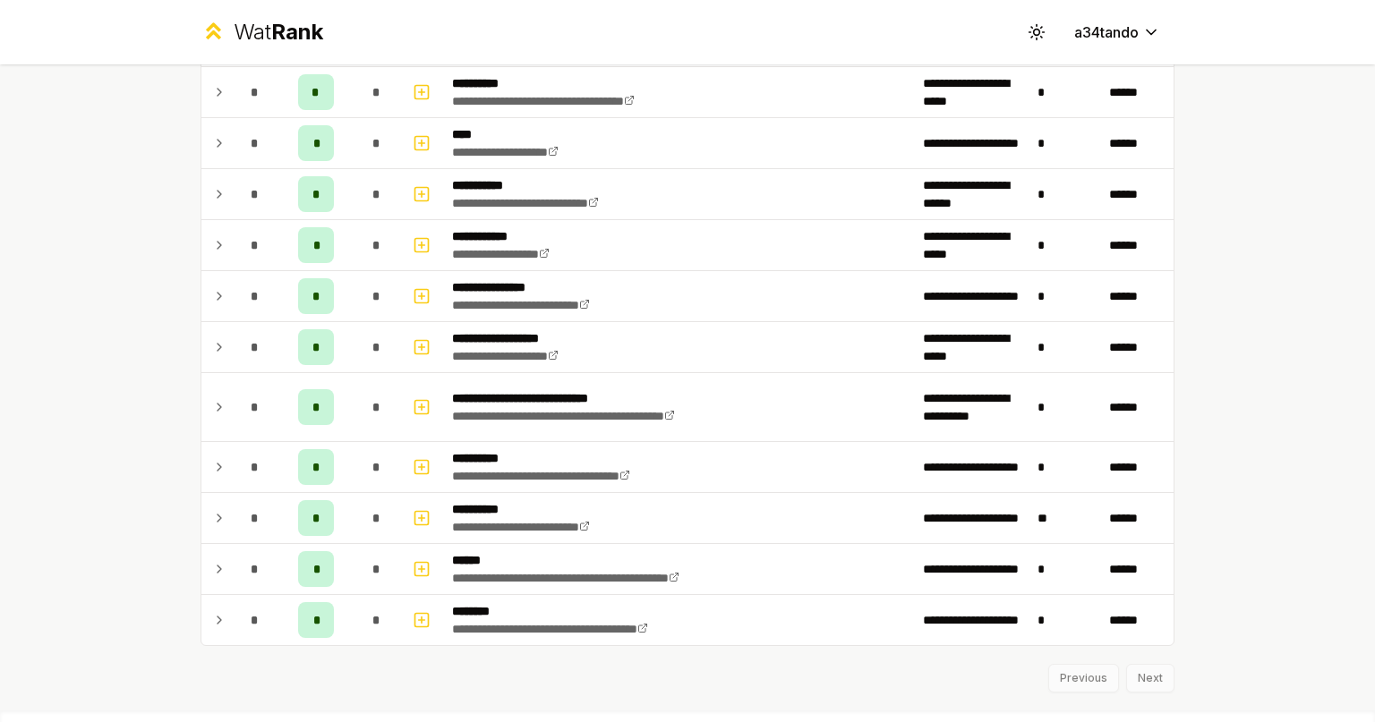
scroll to position [895, 0]
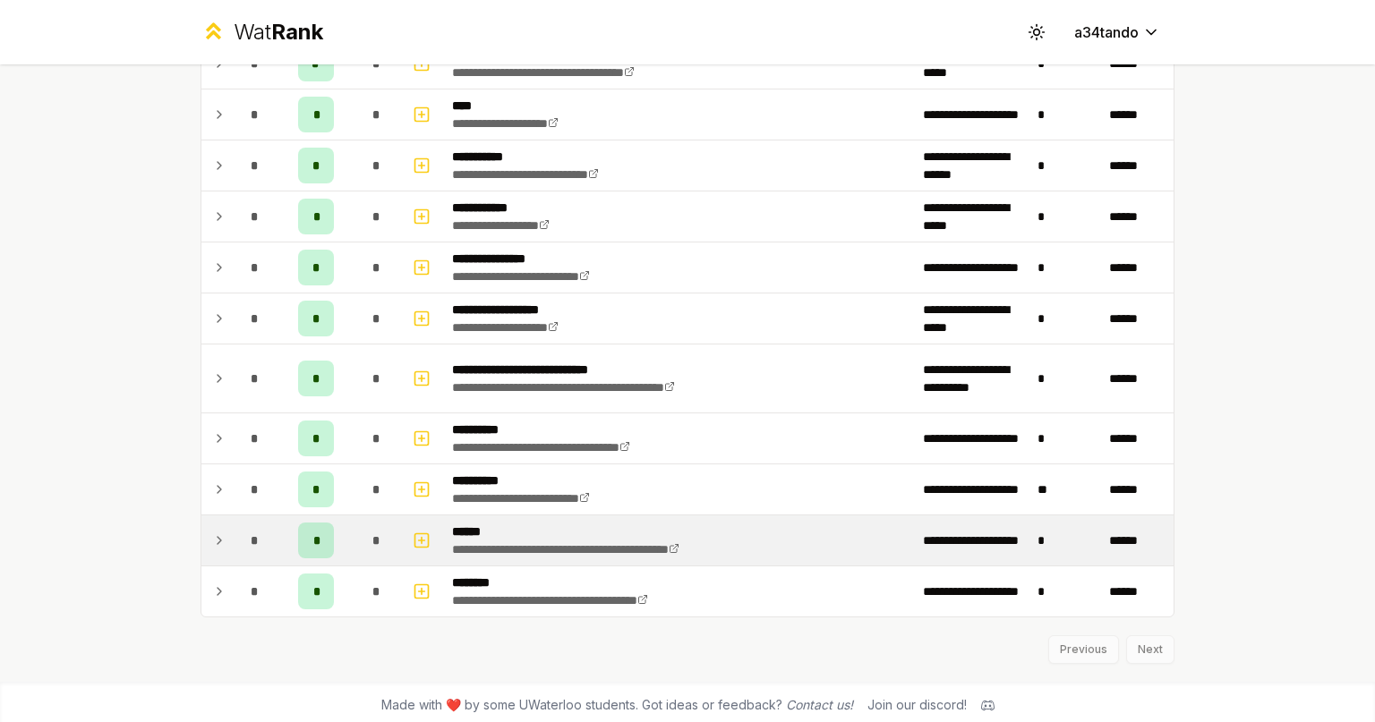
click at [262, 550] on div "*" at bounding box center [255, 541] width 36 height 36
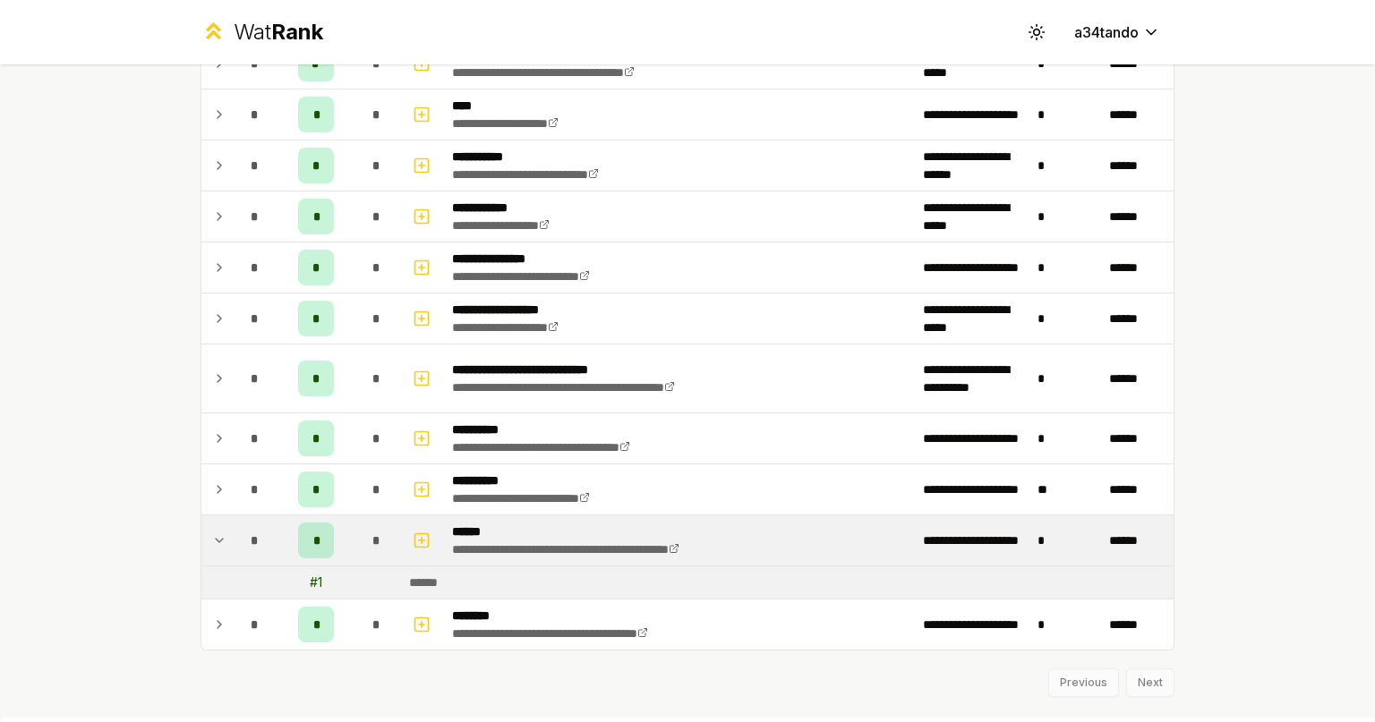
click at [310, 576] on div "# 1" at bounding box center [316, 583] width 13 height 18
click at [300, 577] on td "# 1" at bounding box center [316, 583] width 72 height 32
click at [402, 531] on td at bounding box center [423, 541] width 43 height 50
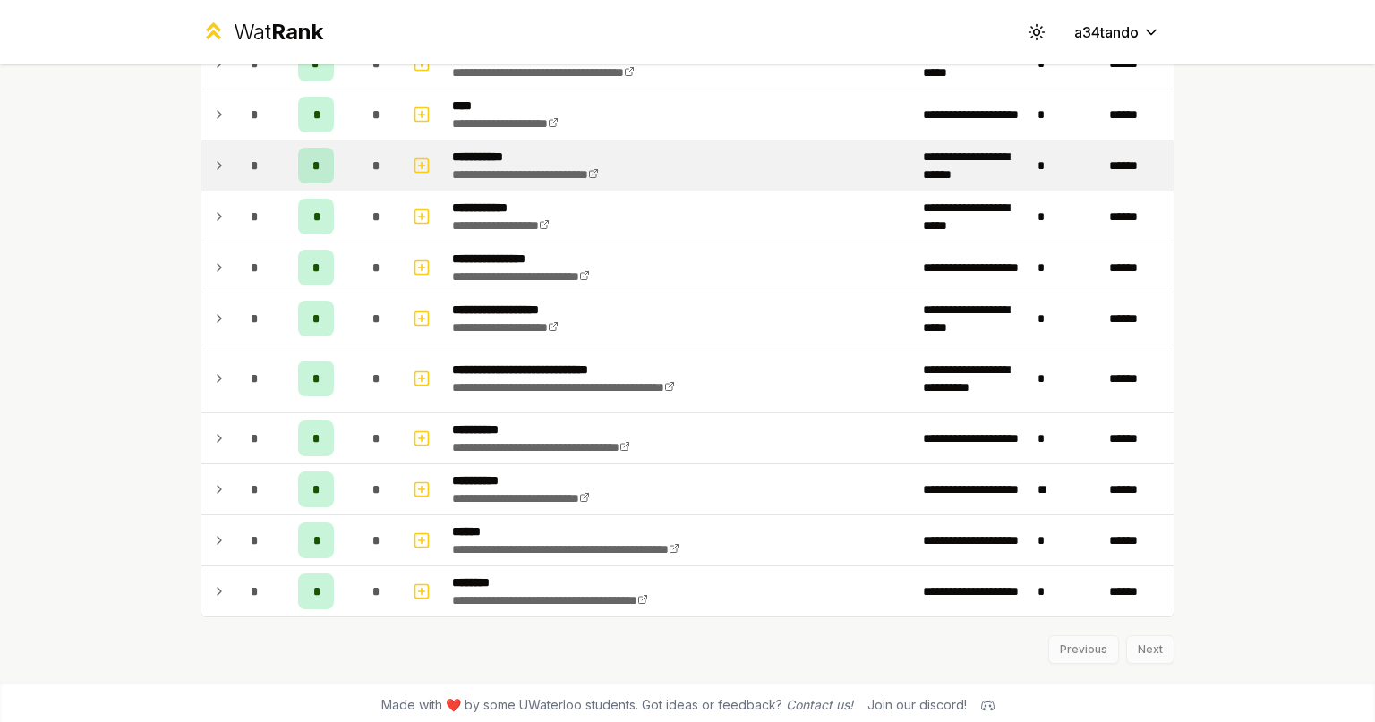
scroll to position [0, 0]
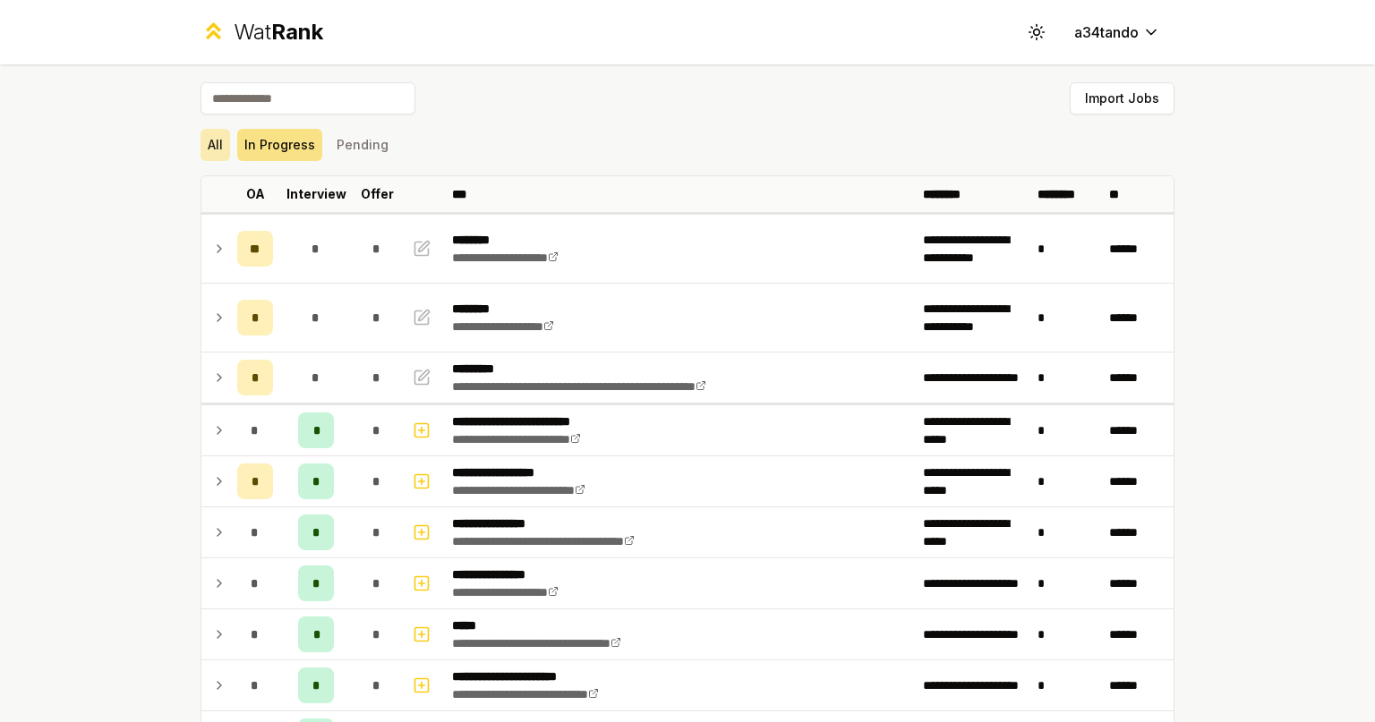
click at [200, 144] on button "All" at bounding box center [215, 145] width 30 height 32
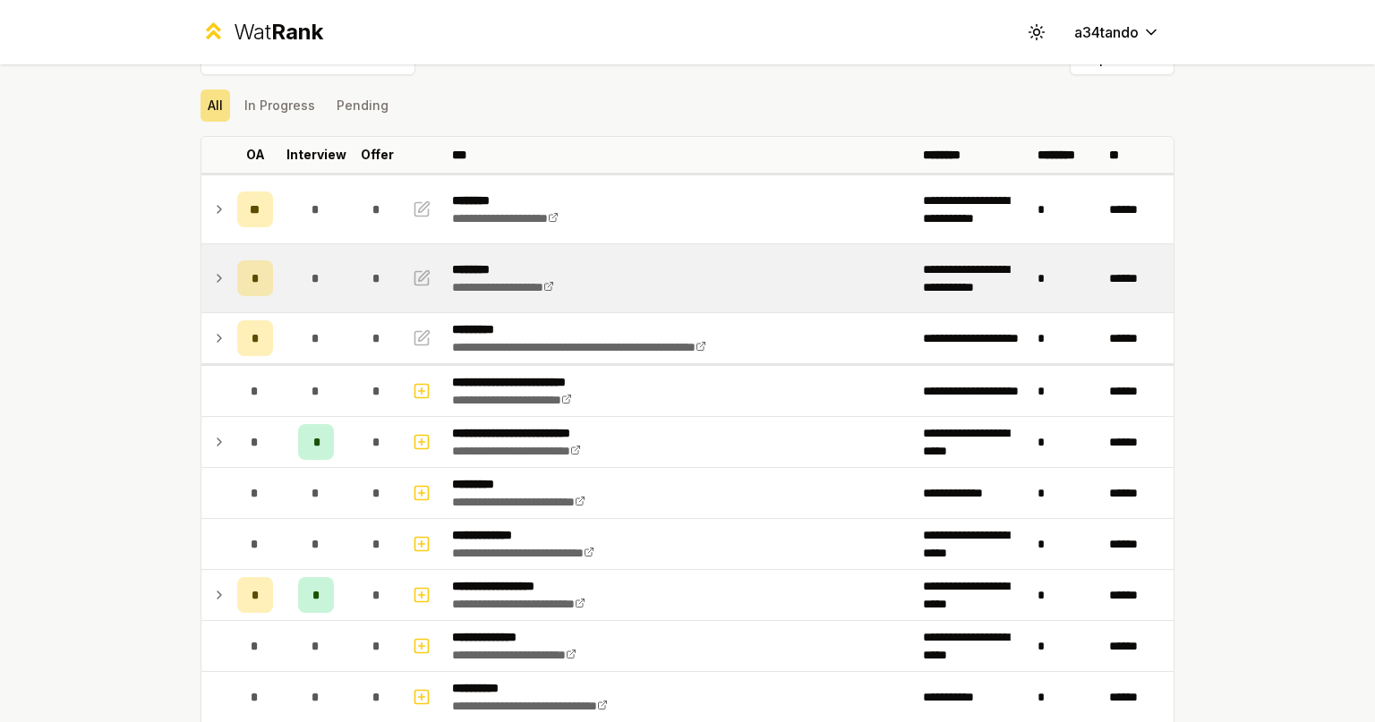
scroll to position [1, 0]
